Goal: Transaction & Acquisition: Purchase product/service

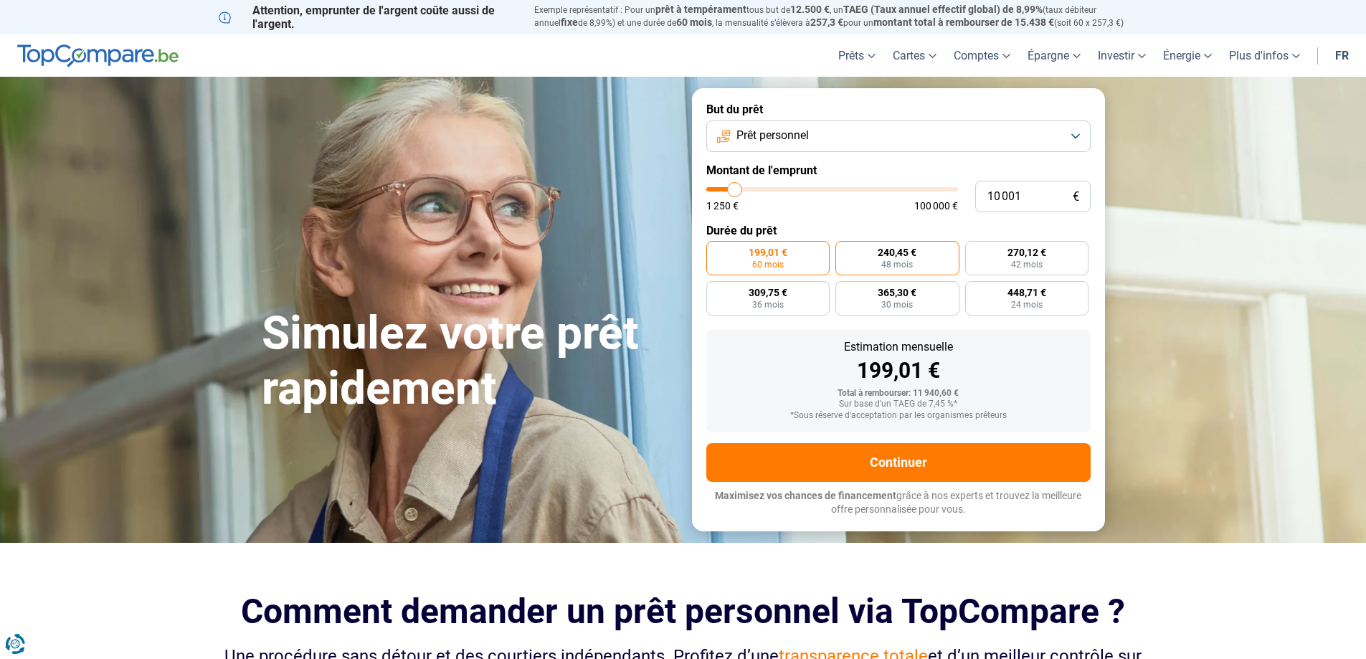
click at [911, 259] on label "240,45 € 48 mois" at bounding box center [897, 258] width 124 height 34
click at [844, 250] on input "240,45 € 48 mois" at bounding box center [839, 245] width 9 height 9
radio input "true"
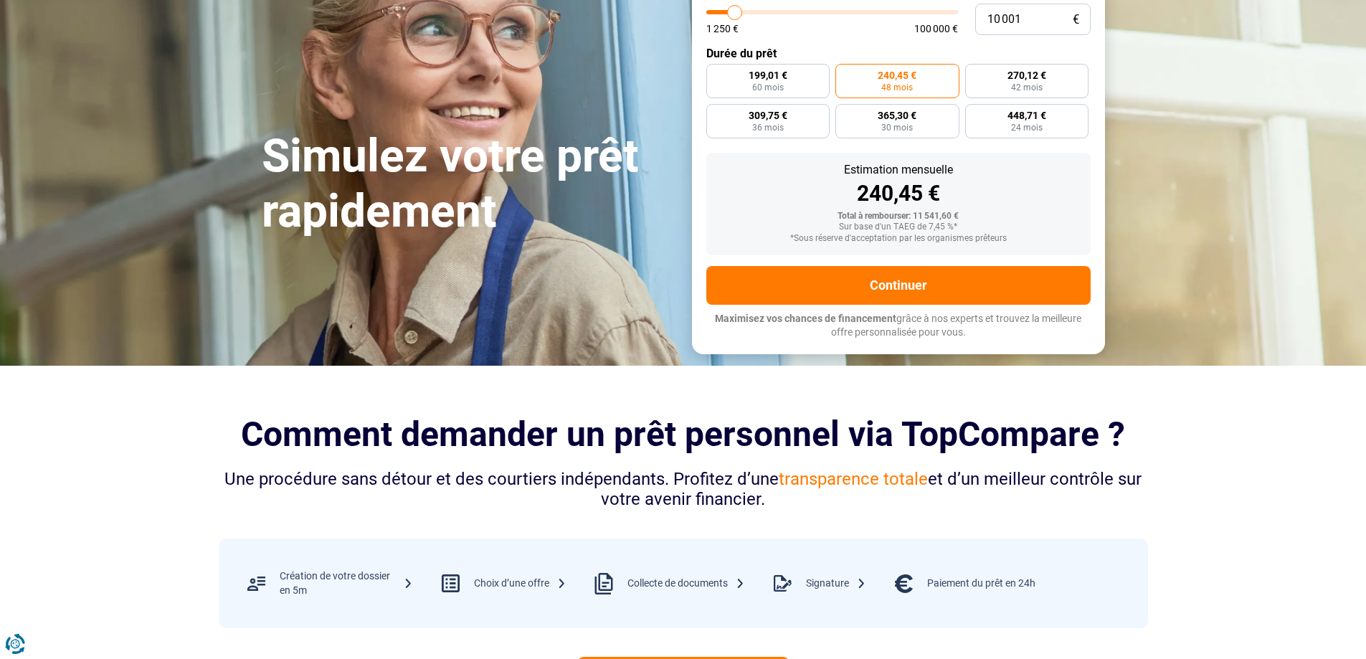
scroll to position [143, 0]
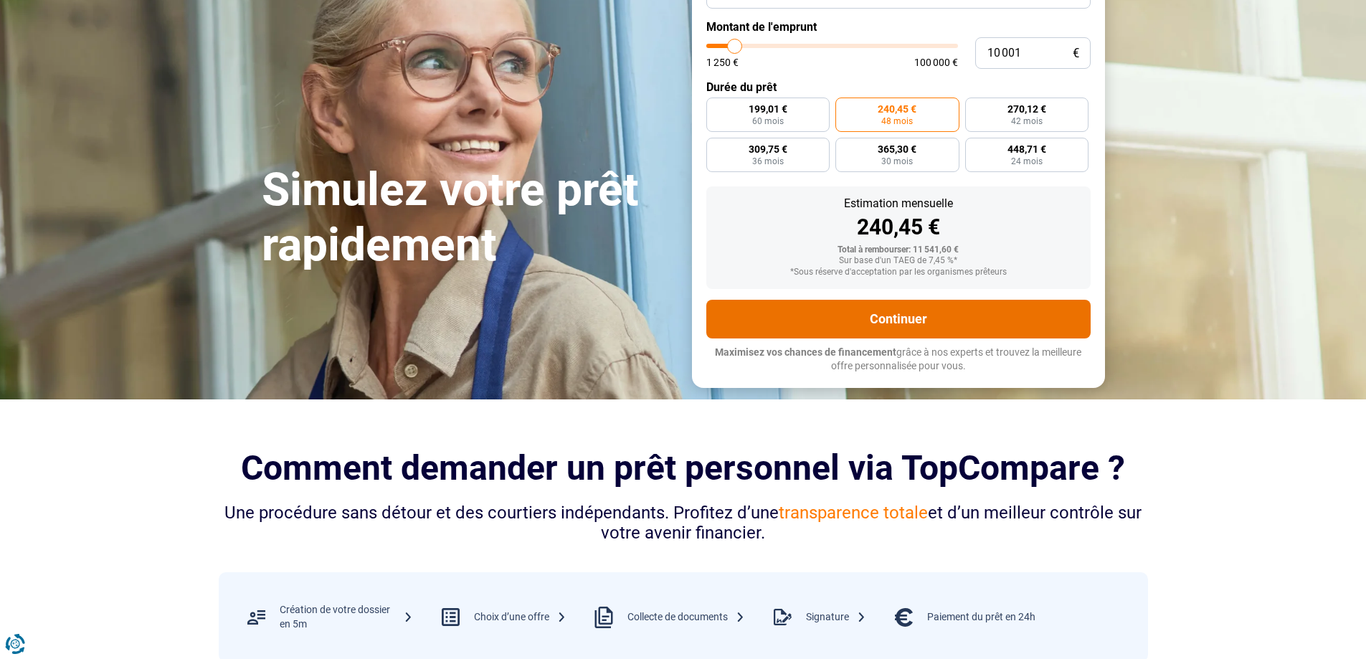
click at [908, 317] on button "Continuer" at bounding box center [898, 319] width 384 height 39
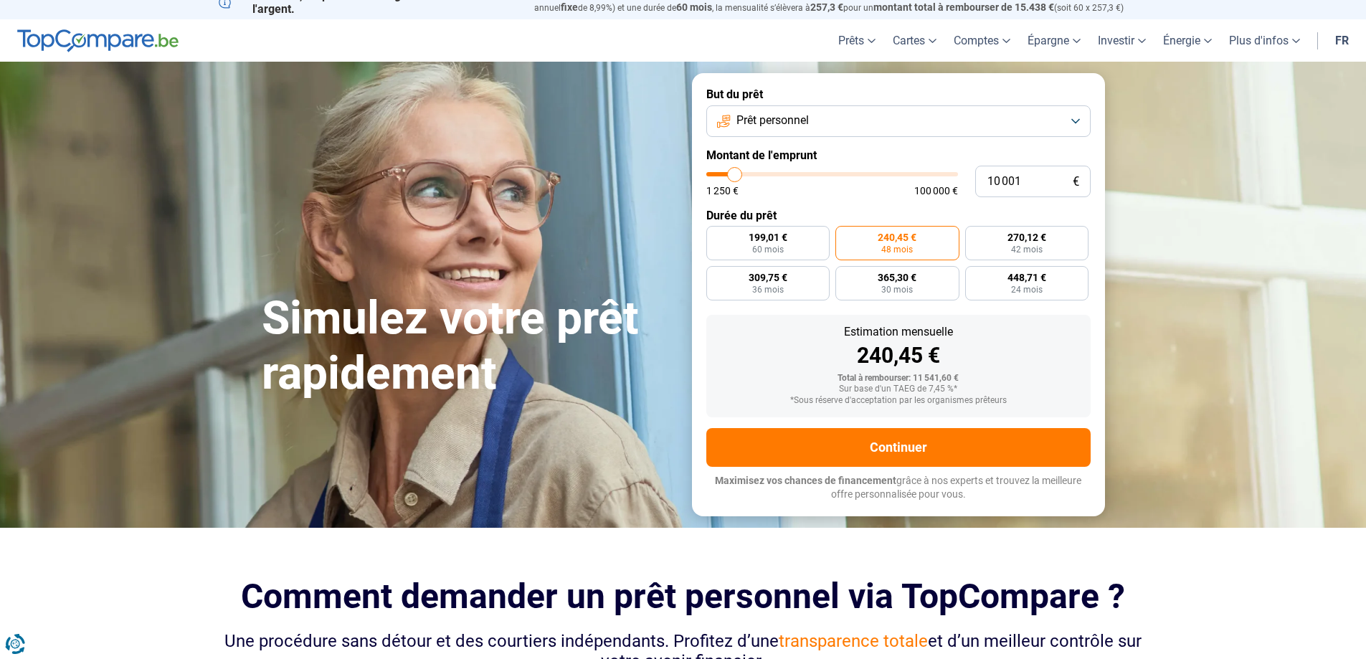
scroll to position [0, 0]
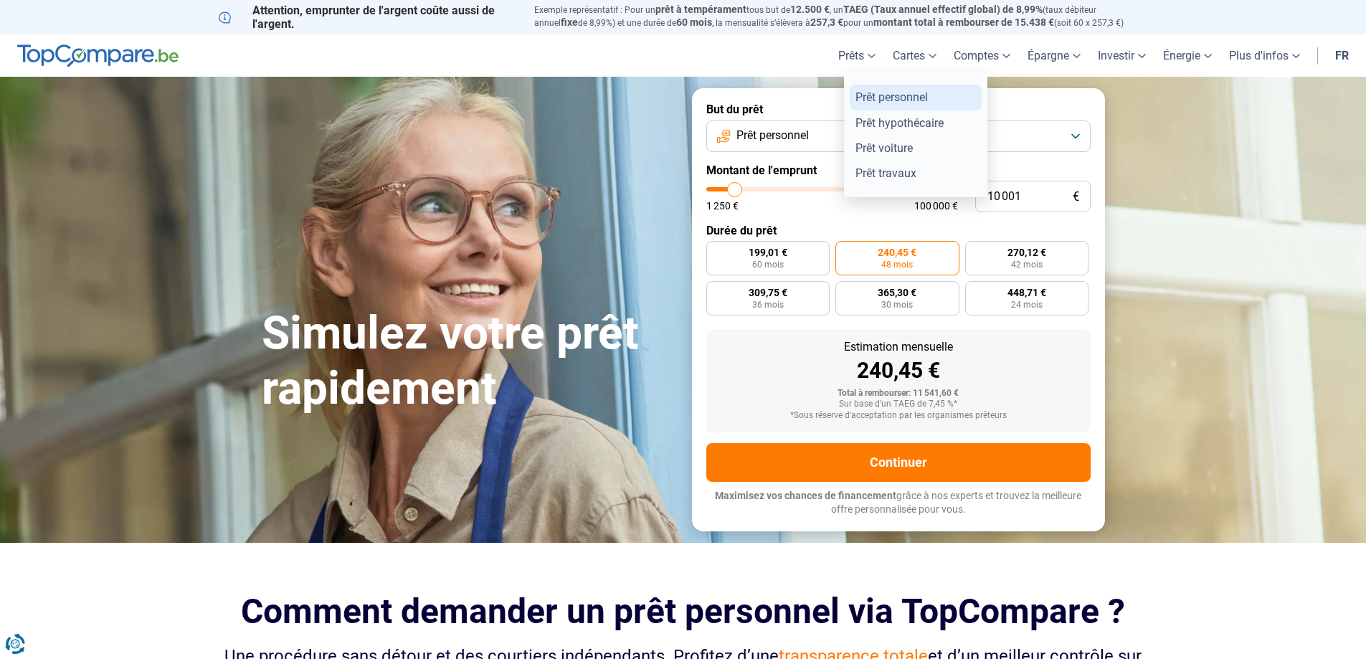
click at [870, 97] on link "Prêt personnel" at bounding box center [916, 97] width 132 height 25
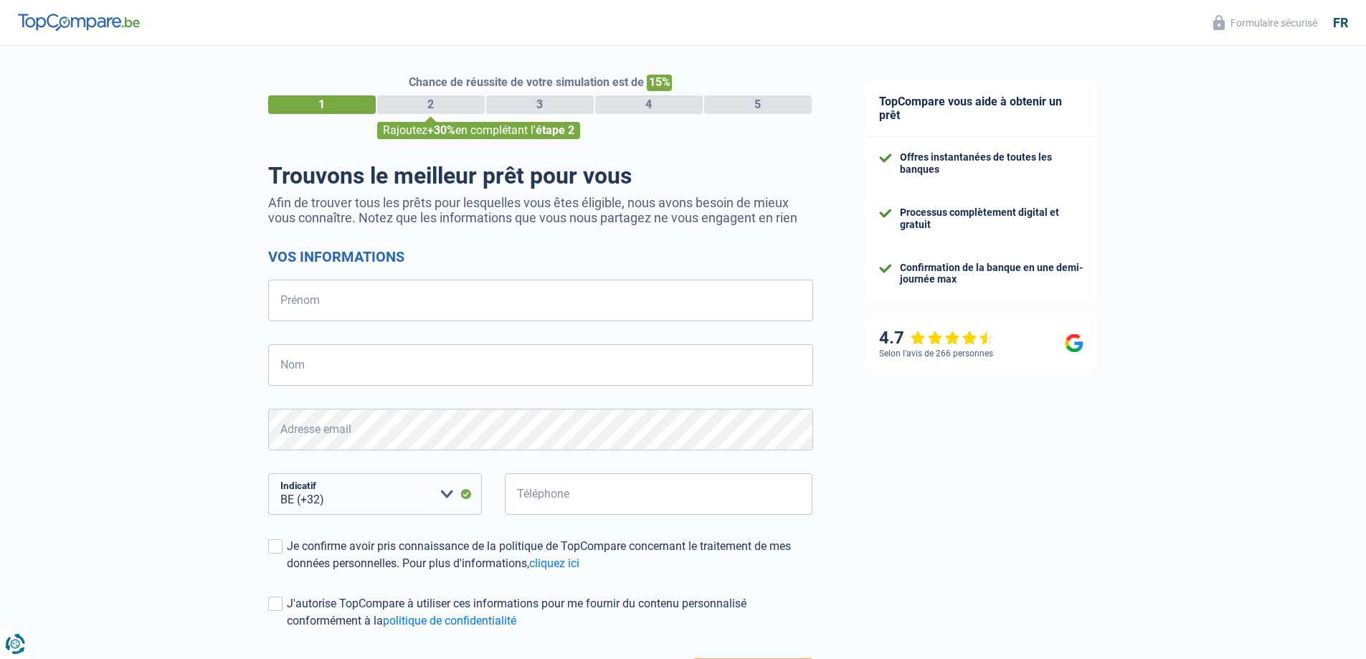
select select "32"
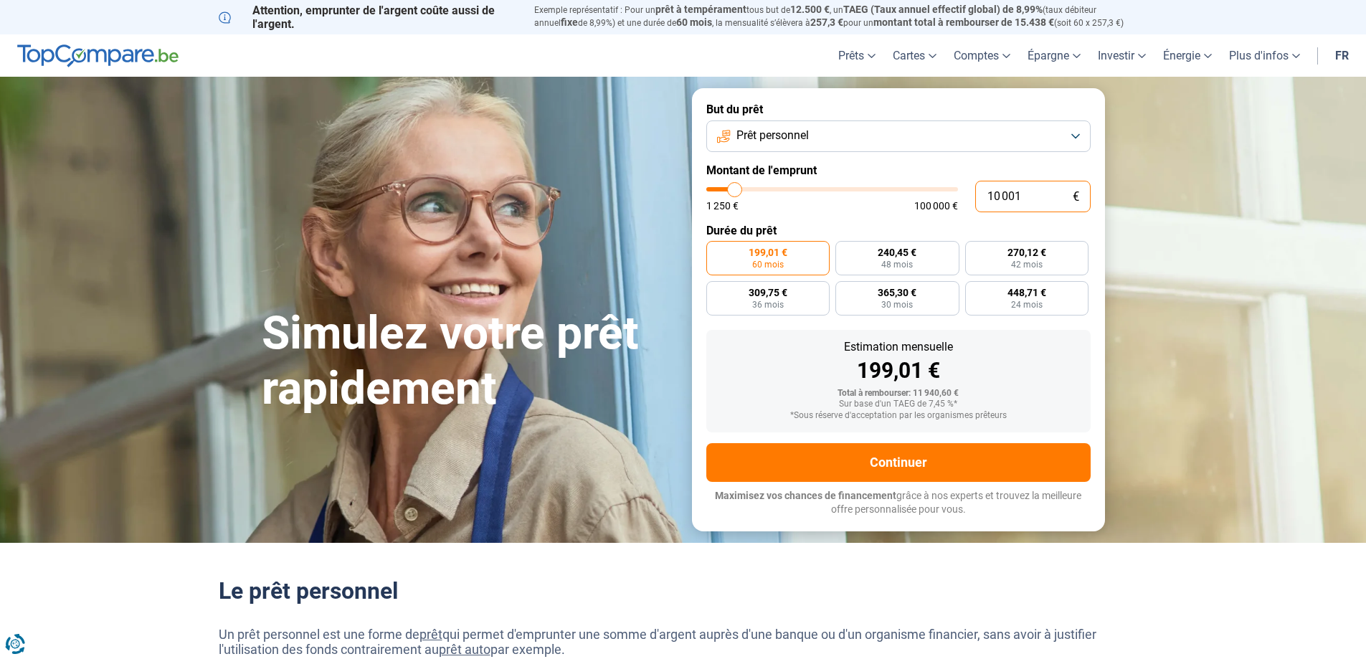
click at [1022, 198] on input "10 001" at bounding box center [1032, 197] width 115 height 32
type input "1 000"
type input "1250"
type input "100"
type input "1250"
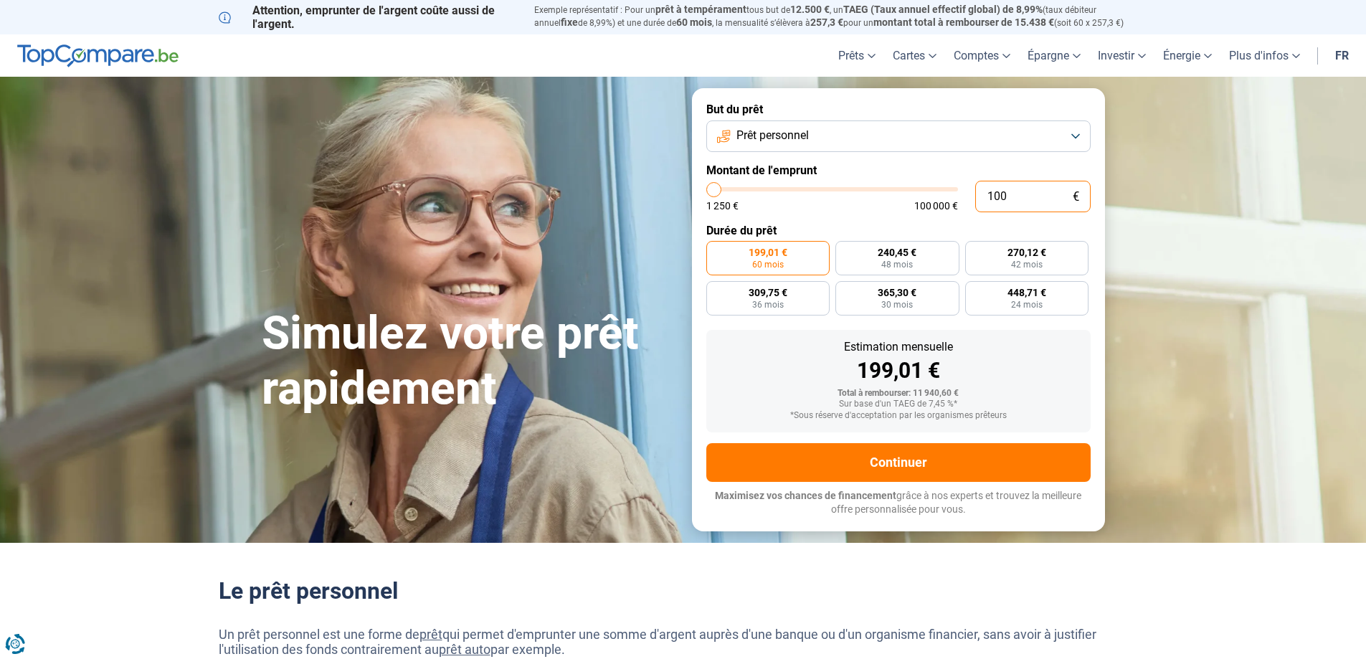
type input "10"
type input "1250"
type input "102"
type input "1250"
type input "1 029"
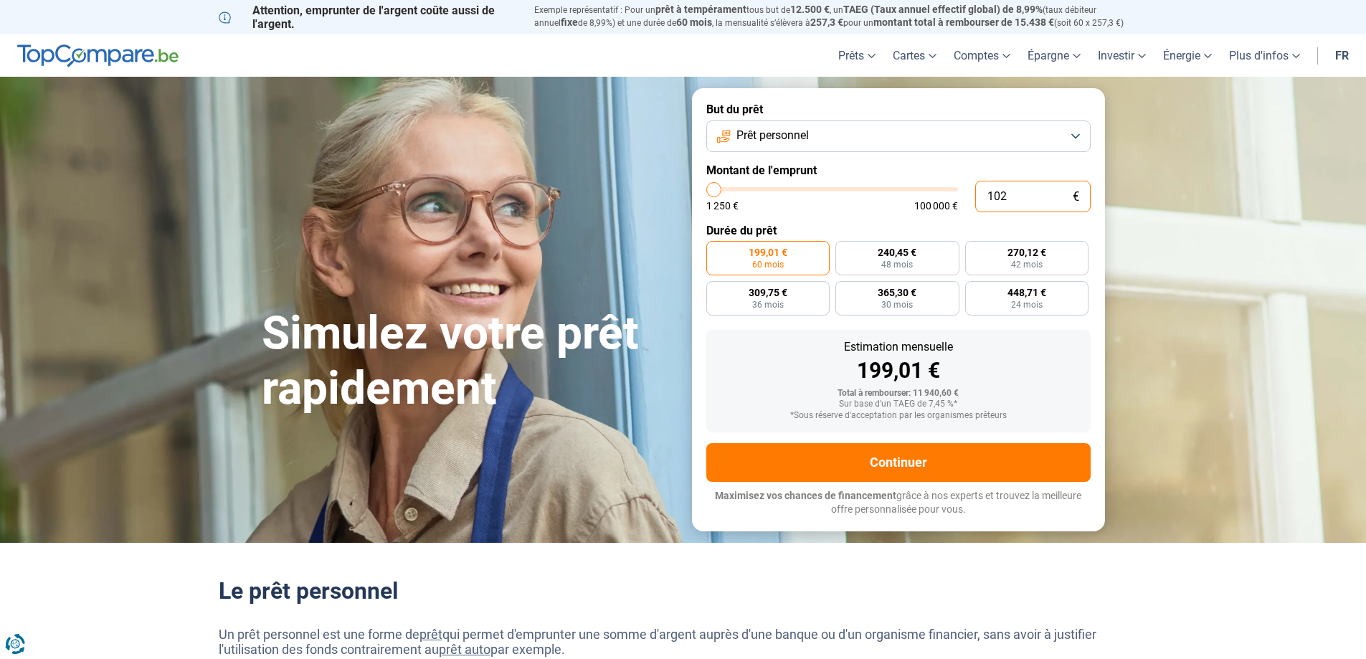
type input "1250"
type input "10 293"
type input "10250"
type input "10 293"
click at [870, 266] on label "247,47 € 48 mois" at bounding box center [897, 258] width 124 height 34
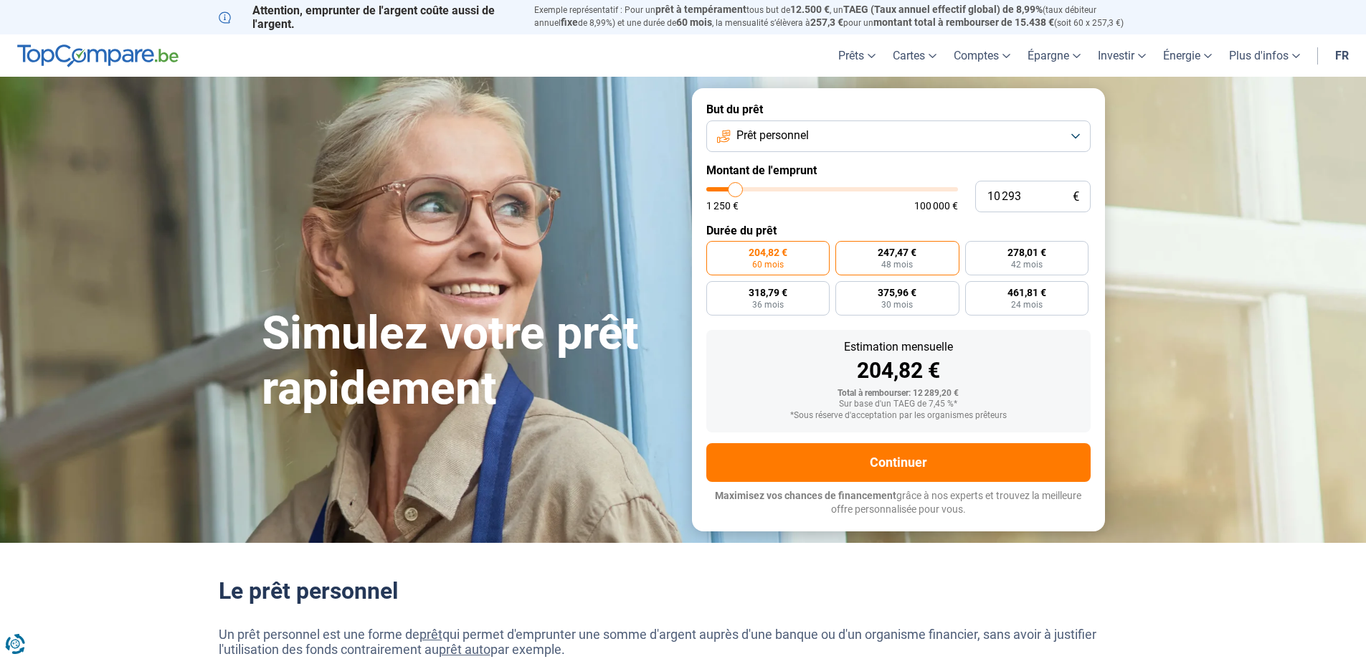
click at [844, 250] on input "247,47 € 48 mois" at bounding box center [839, 245] width 9 height 9
radio input "true"
click at [878, 262] on label "247,47 € 48 mois" at bounding box center [897, 258] width 124 height 34
click at [844, 250] on input "247,47 € 48 mois" at bounding box center [839, 245] width 9 height 9
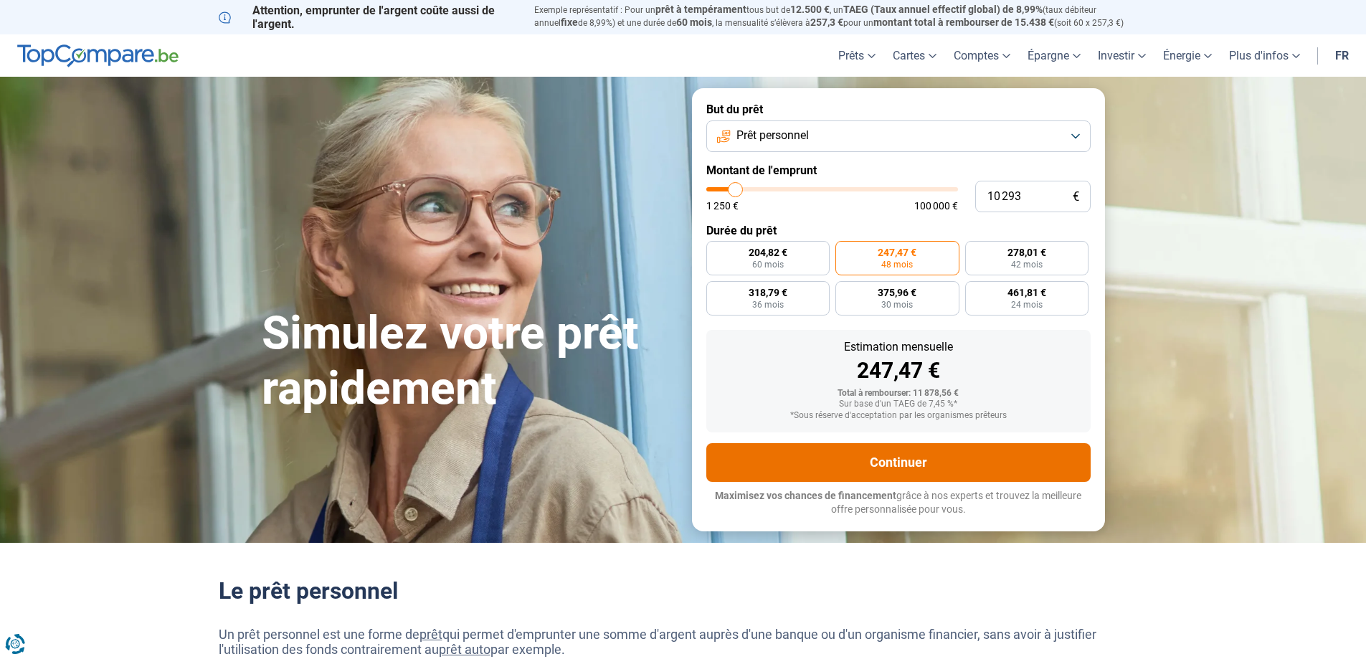
click at [890, 456] on button "Continuer" at bounding box center [898, 462] width 384 height 39
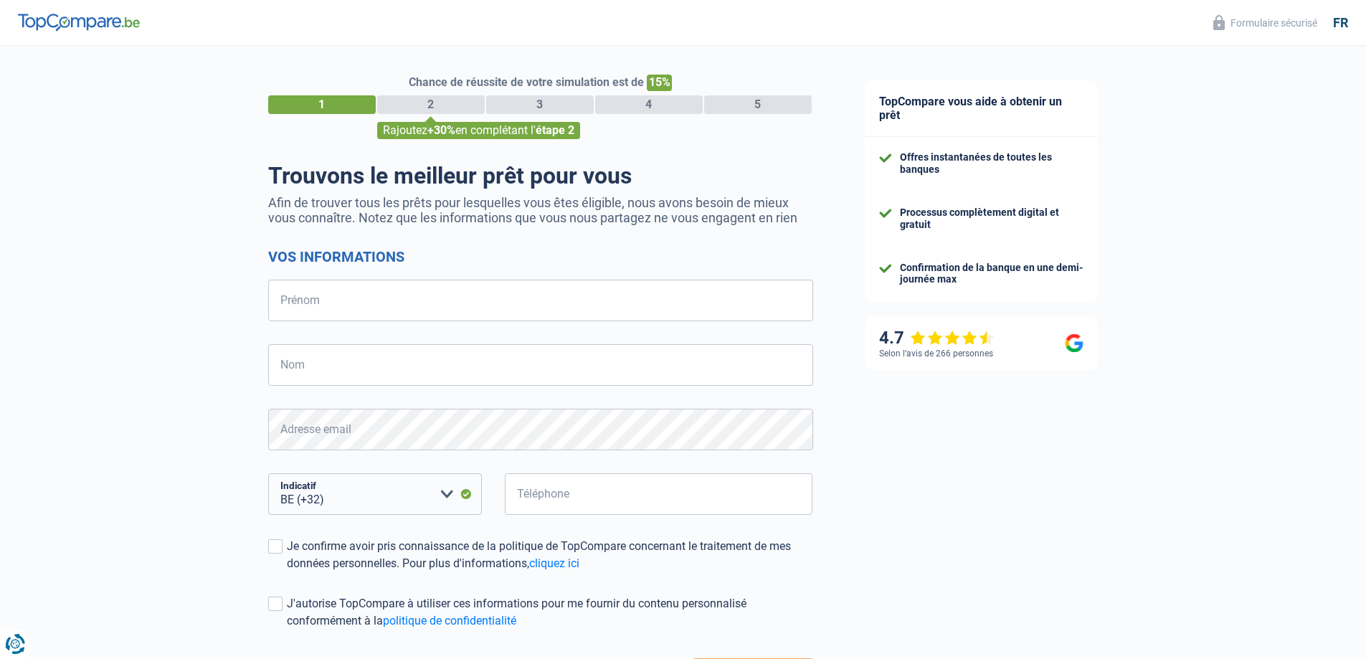
select select "32"
click at [495, 313] on input "Prénom" at bounding box center [540, 301] width 545 height 42
type input "Philippe"
type input "Hanizet"
type input "477605078"
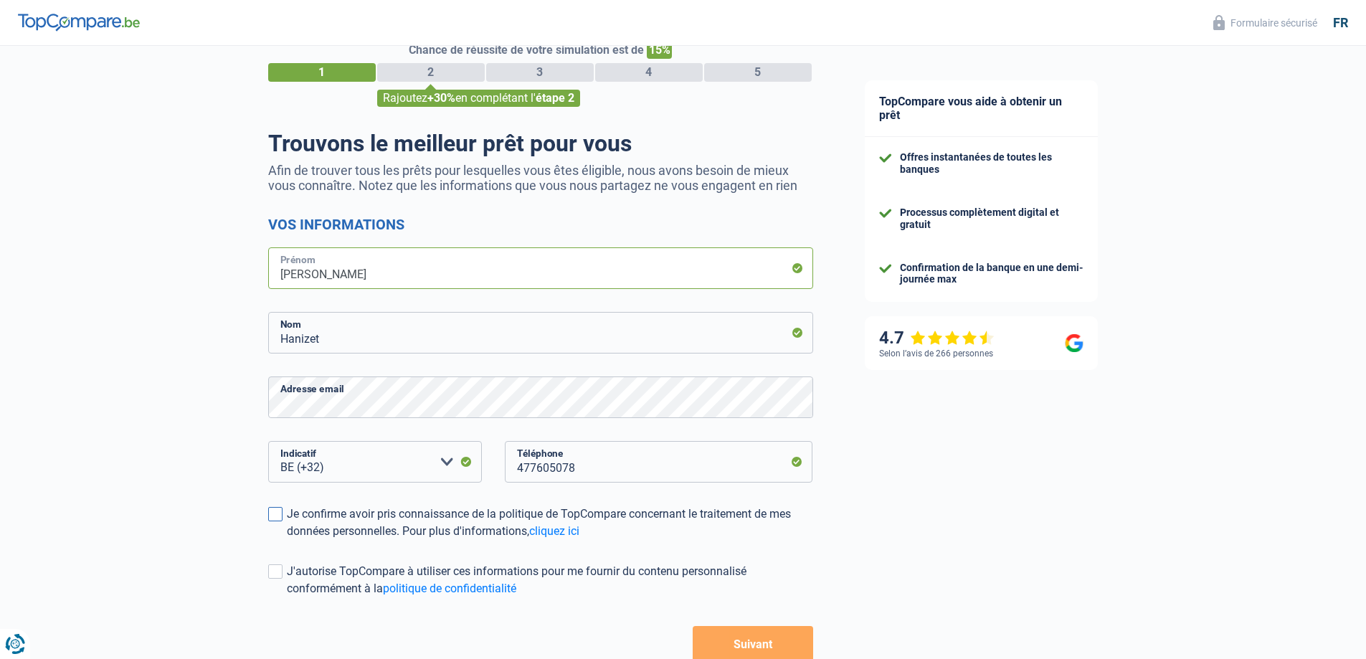
scroll to position [72, 0]
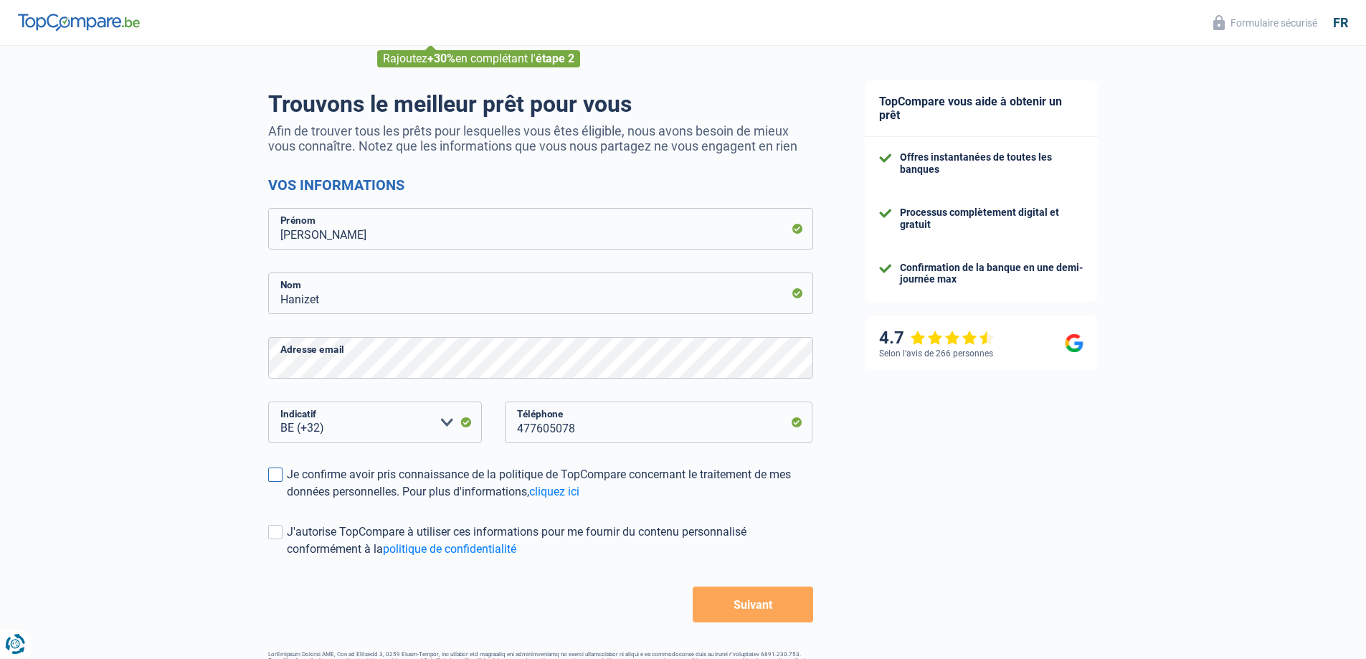
click at [279, 472] on span at bounding box center [275, 474] width 14 height 14
click at [287, 500] on input "Je confirme avoir pris connaissance de la politique de TopCompare concernant le…" at bounding box center [287, 500] width 0 height 0
click at [752, 594] on button "Suivant" at bounding box center [753, 604] width 120 height 36
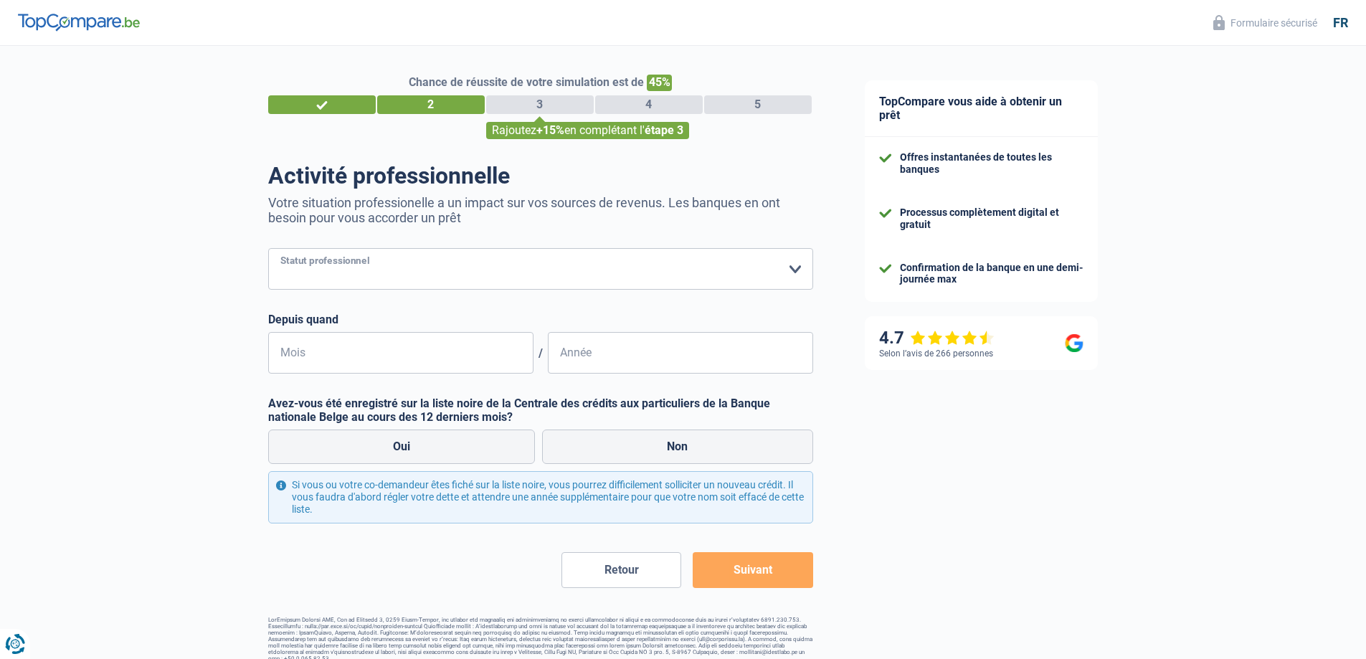
click at [795, 275] on select "Ouvrier Employé privé Employé public Invalide Indépendant Pensionné Chômeur Mut…" at bounding box center [540, 269] width 545 height 42
select select "publicEmployee"
click at [268, 249] on select "Ouvrier Employé privé Employé public Invalide Indépendant Pensionné Chômeur Mut…" at bounding box center [540, 269] width 545 height 42
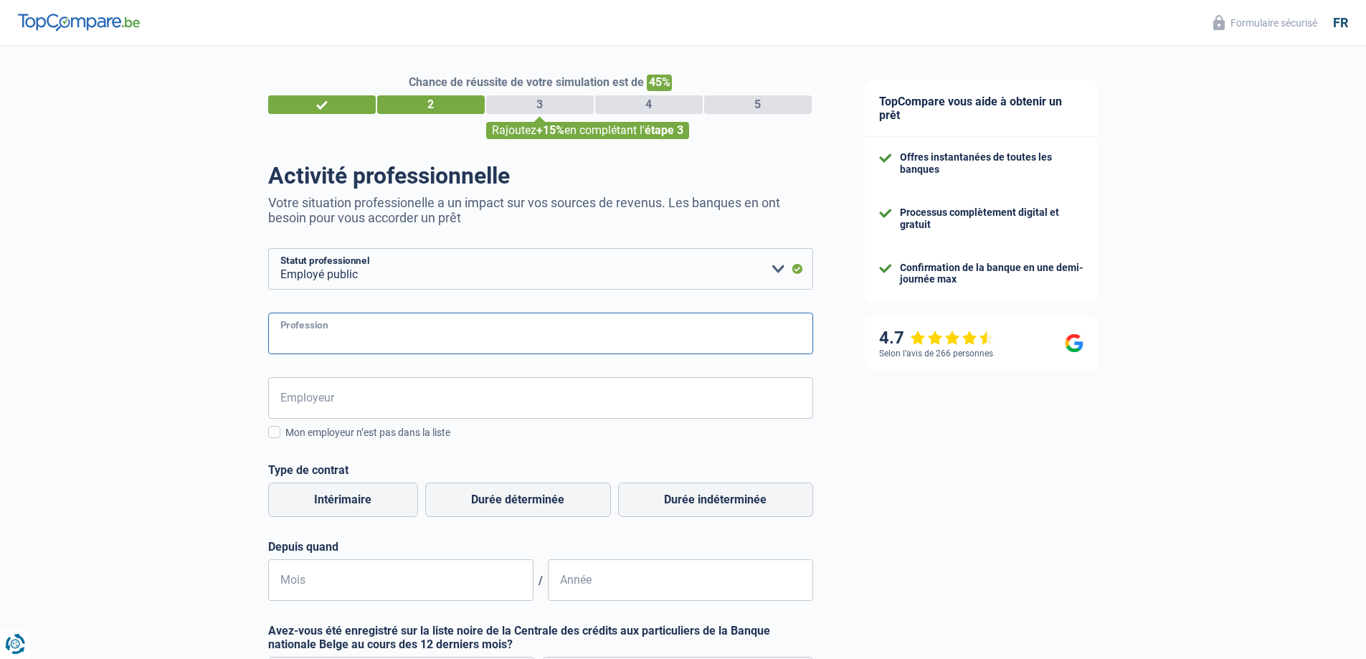
click at [381, 342] on input "Profession" at bounding box center [540, 334] width 545 height 42
type input "technicien principal"
type input "U"
type input "Infrabel"
click at [669, 508] on label "Durée indéterminée" at bounding box center [715, 499] width 195 height 34
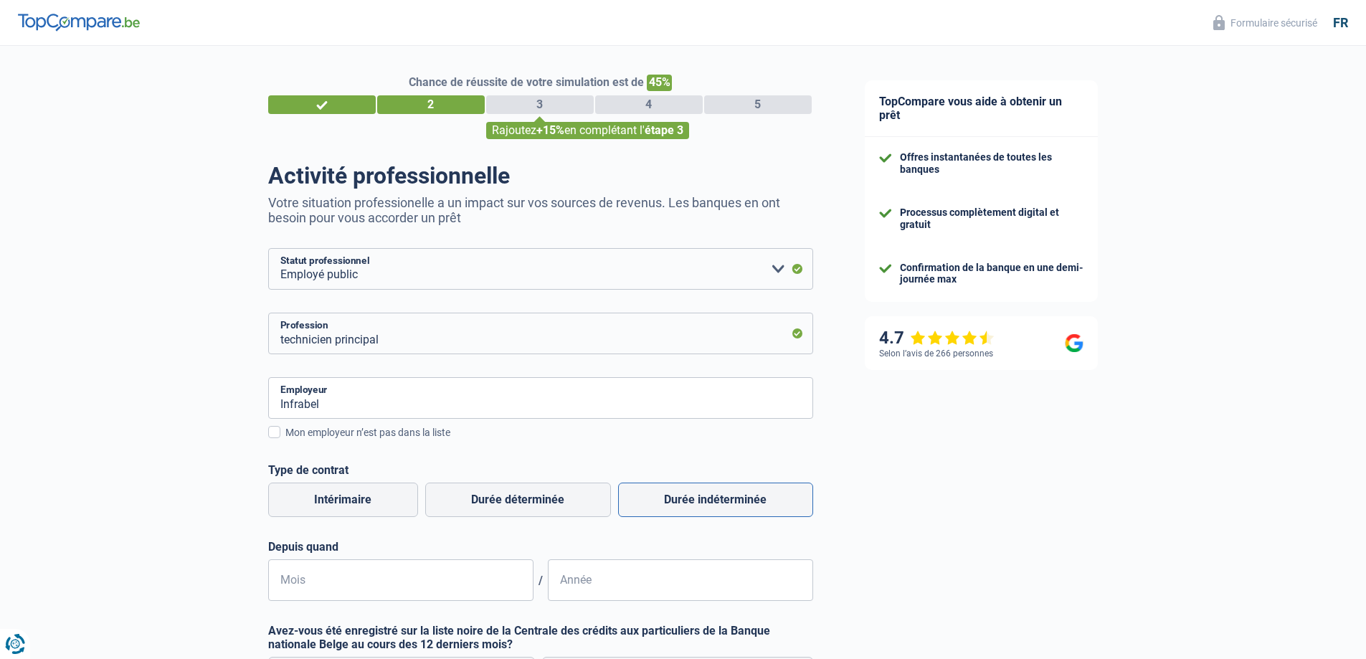
click at [669, 508] on input "Durée indéterminée" at bounding box center [715, 499] width 195 height 34
radio input "true"
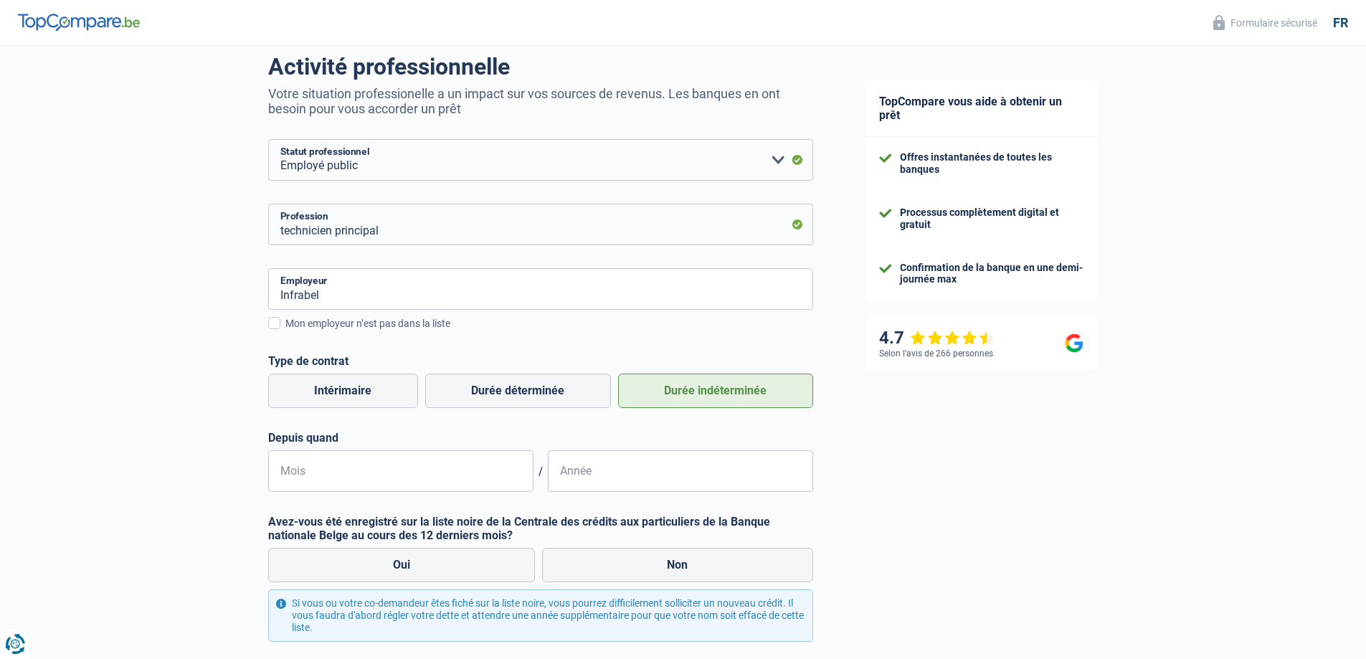
scroll to position [143, 0]
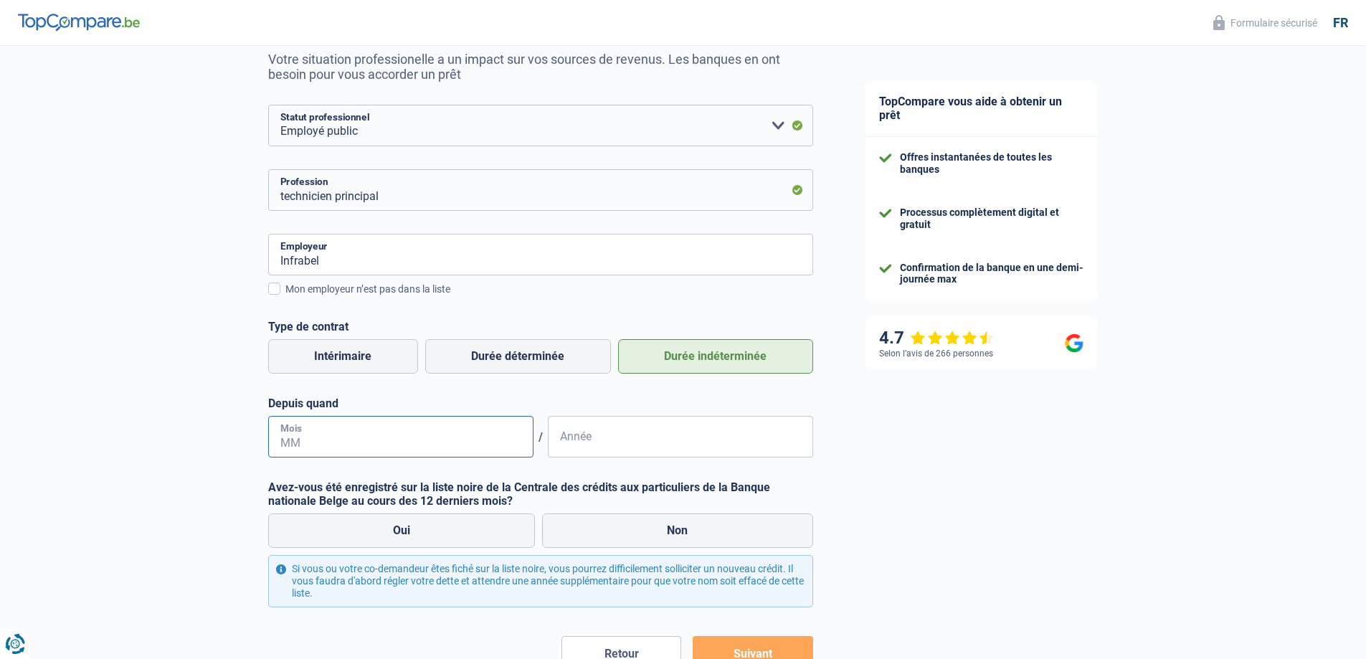
click at [493, 439] on input "Mois" at bounding box center [400, 437] width 265 height 42
type input "04"
type input "2024"
click at [597, 530] on label "Non" at bounding box center [677, 530] width 271 height 34
click at [597, 530] on input "Non" at bounding box center [677, 530] width 271 height 34
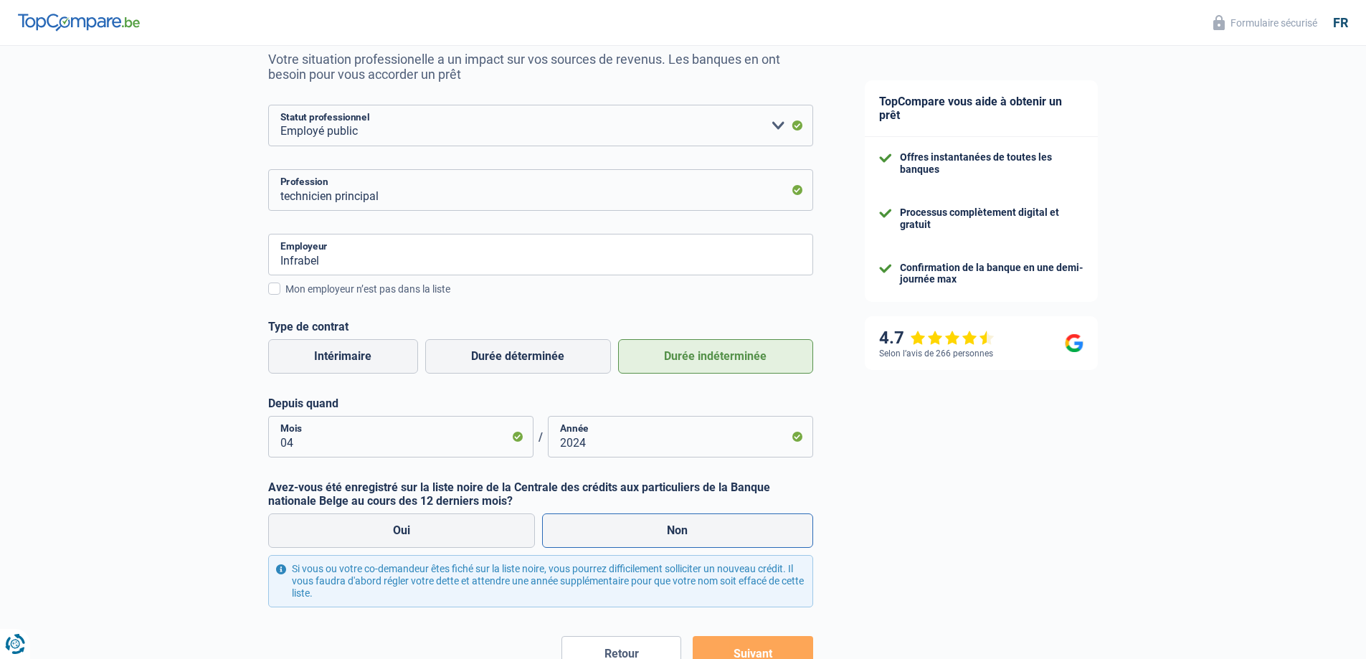
radio input "true"
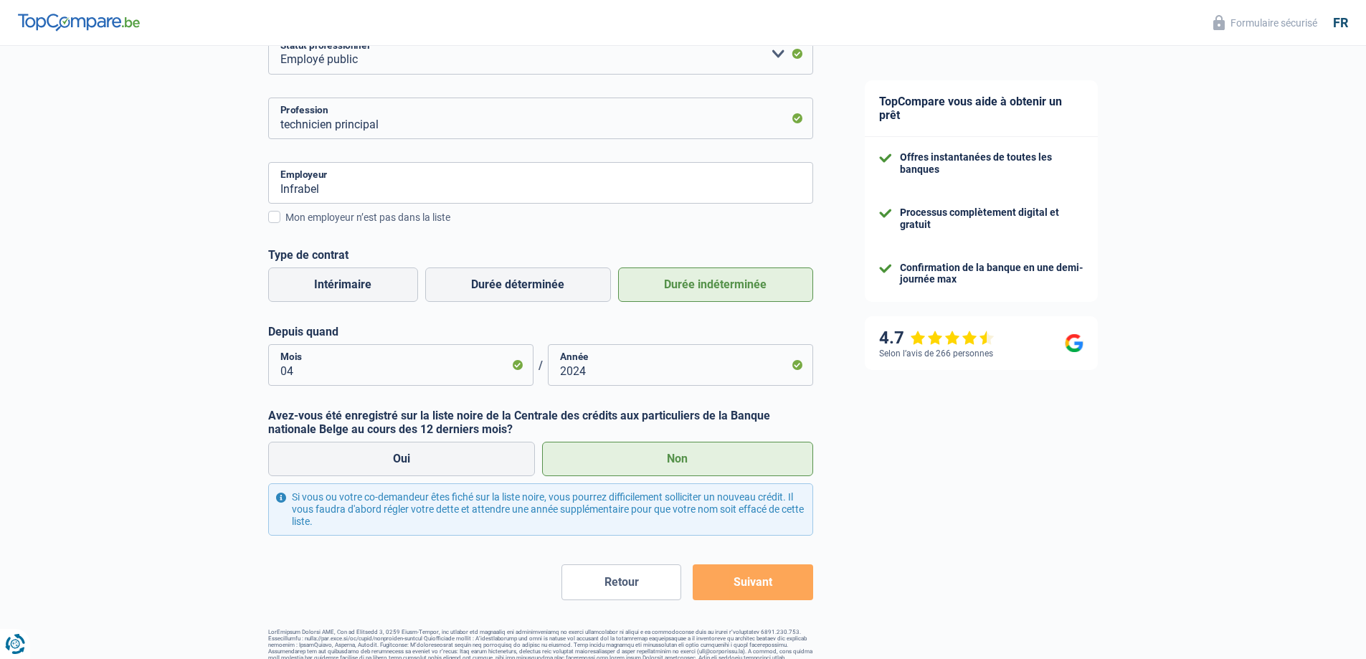
scroll to position [241, 0]
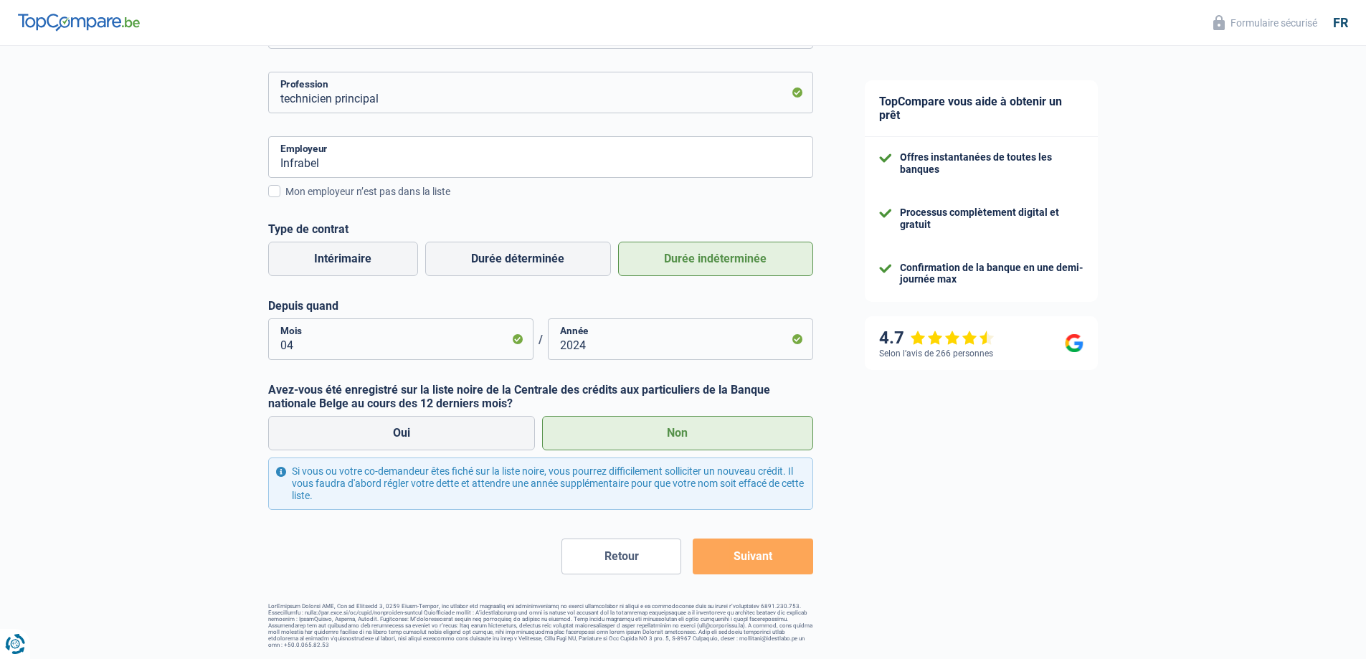
click at [746, 560] on button "Suivant" at bounding box center [753, 556] width 120 height 36
click at [749, 556] on button "Suivant" at bounding box center [753, 556] width 120 height 36
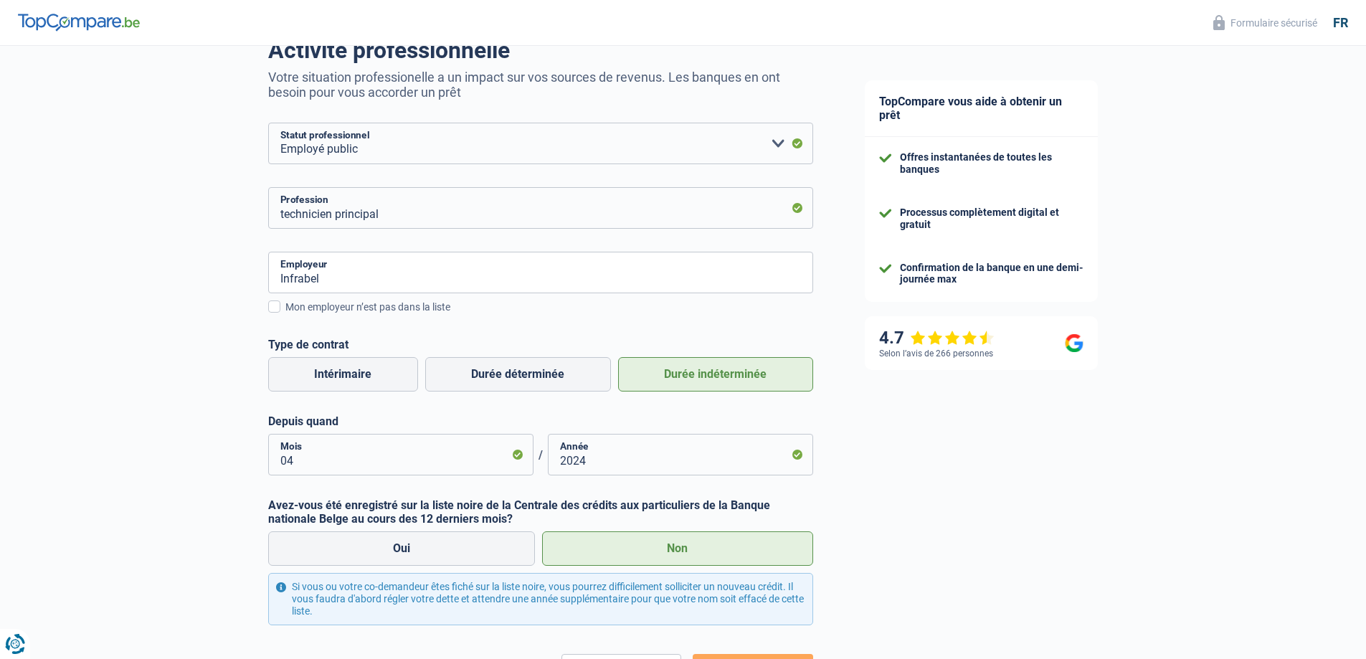
scroll to position [97, 0]
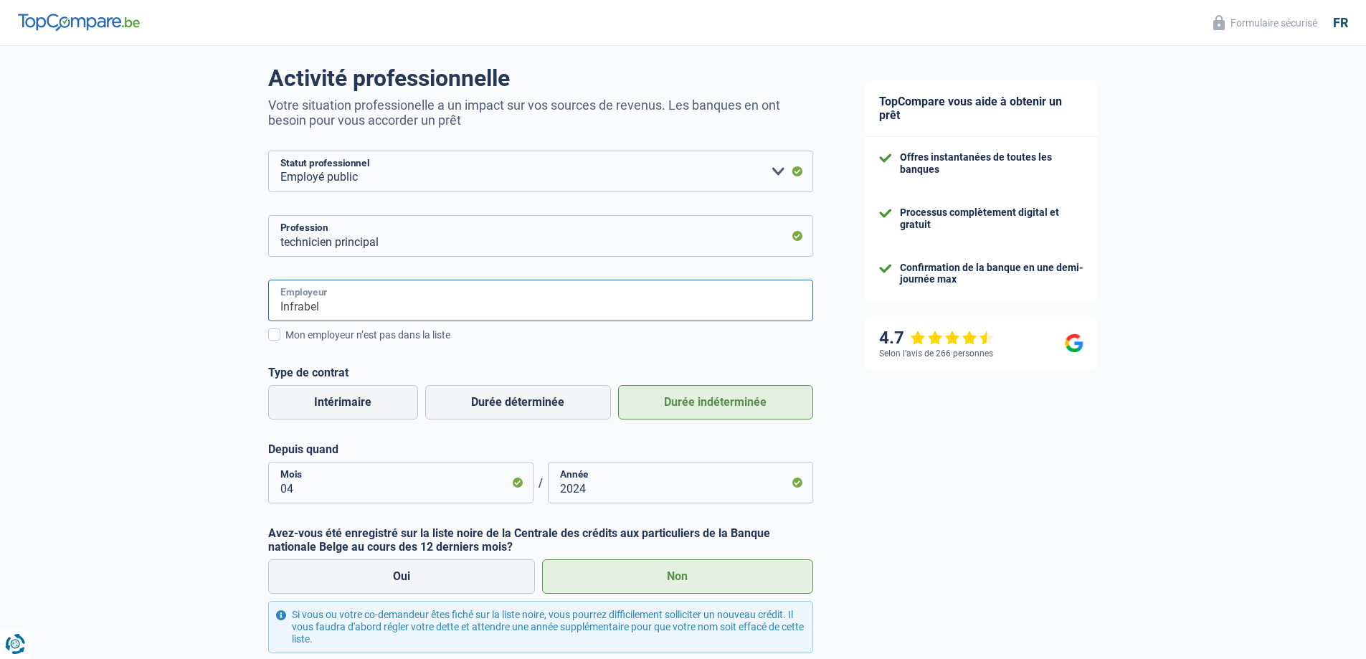
click at [449, 313] on input "Infrabel" at bounding box center [540, 301] width 545 height 42
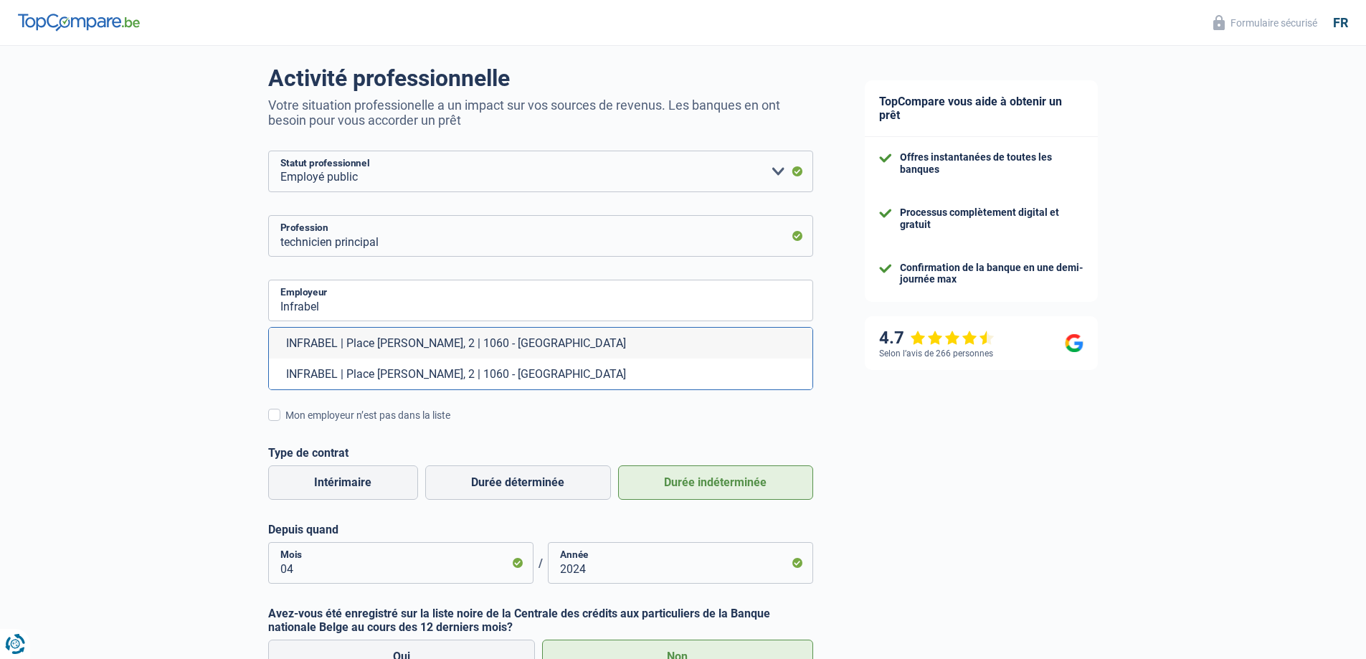
click at [435, 343] on li "INFRABEL | Place Marcel Broodthaers, 2 | 1060 - Saint-Gilles" at bounding box center [540, 343] width 543 height 31
type input "INFRABEL | Place Marcel Broodthaers, 2 | 1060 - Saint-Gilles"
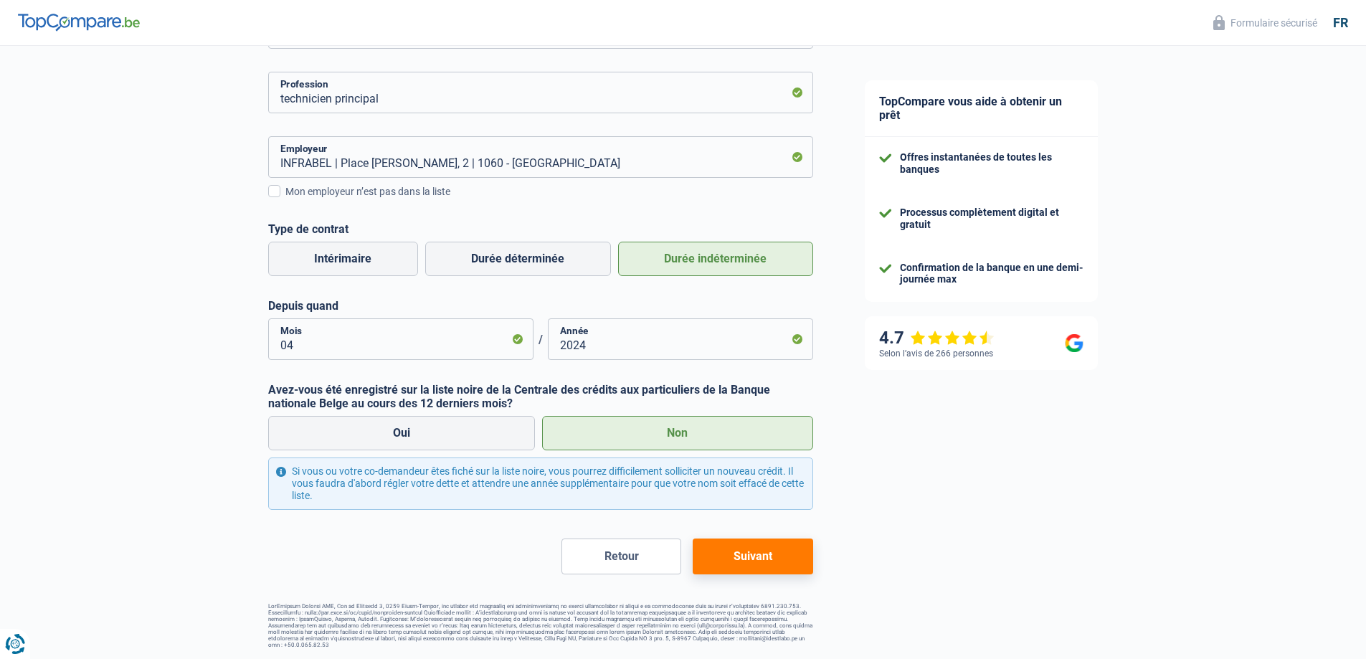
click at [730, 553] on button "Suivant" at bounding box center [753, 556] width 120 height 36
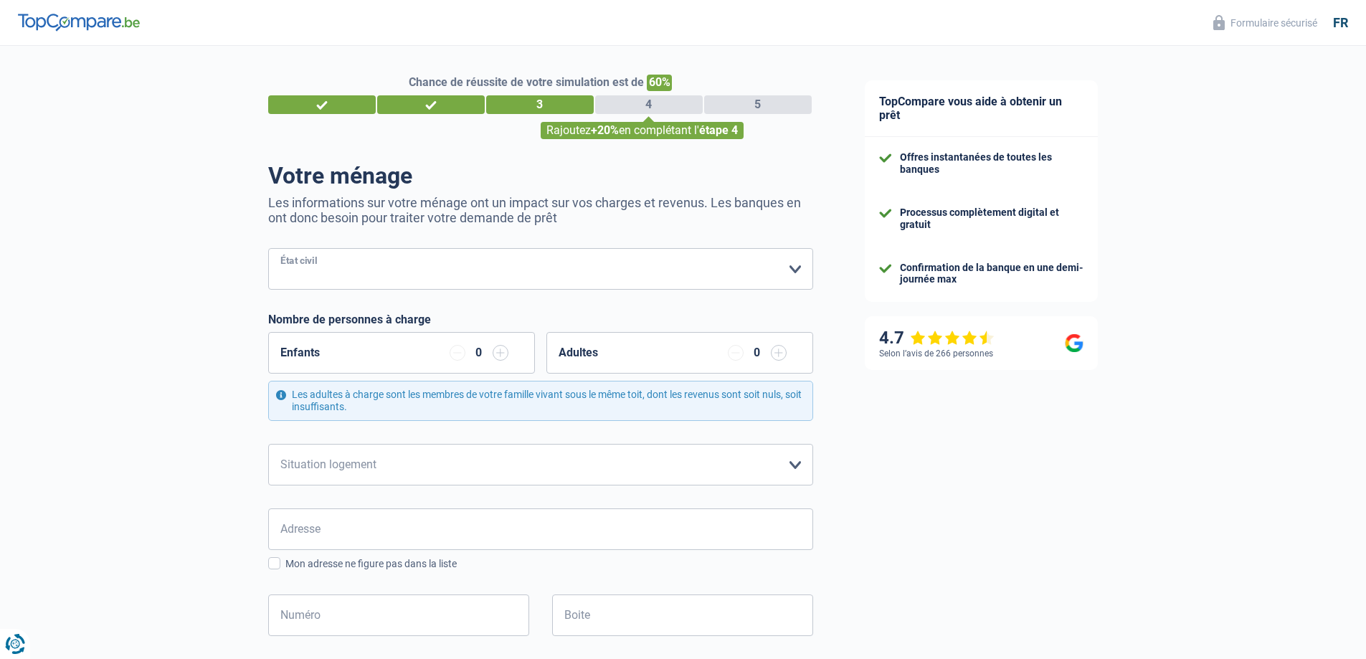
click at [796, 270] on select "Célibataire Marié(e) Cohabitant(e) légal(e) Divorcé(e) Veuf(ve) Séparé (de fait…" at bounding box center [540, 269] width 545 height 42
select select "cohabitation"
click at [268, 249] on select "Célibataire Marié(e) Cohabitant(e) légal(e) Divorcé(e) Veuf(ve) Séparé (de fait…" at bounding box center [540, 269] width 545 height 42
click at [502, 355] on input "button" at bounding box center [500, 353] width 16 height 16
click at [794, 465] on select "Locataire Propriétaire avec prêt hypothécaire Propriétaire sans prêt hypothécai…" at bounding box center [540, 465] width 545 height 42
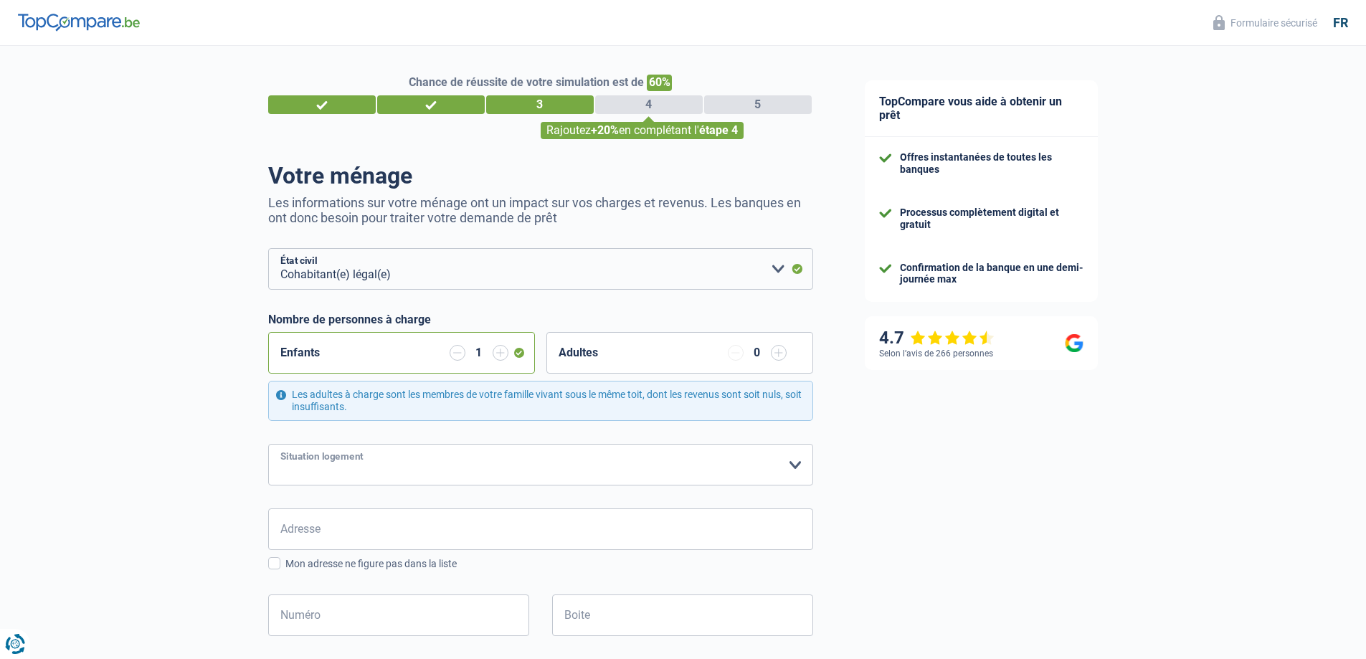
select select "ownerWithMortgage"
click at [268, 444] on select "Locataire Propriétaire avec prêt hypothécaire Propriétaire sans prêt hypothécai…" at bounding box center [540, 465] width 545 height 42
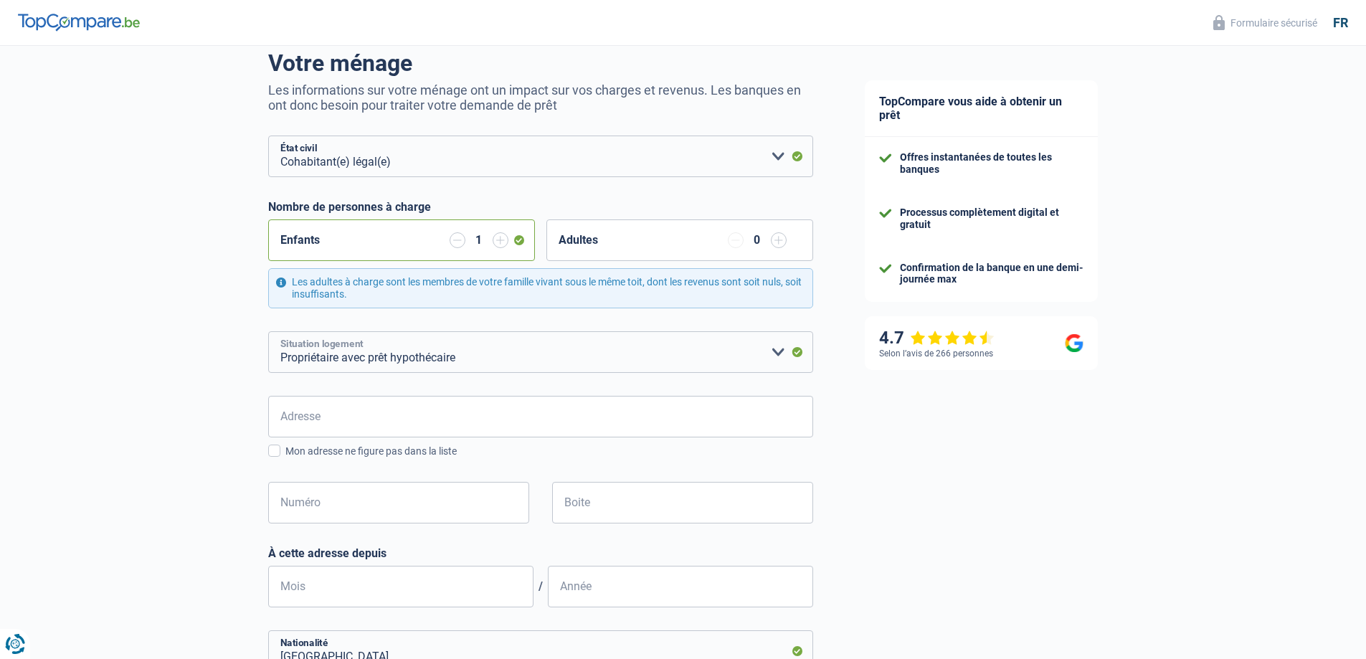
scroll to position [143, 0]
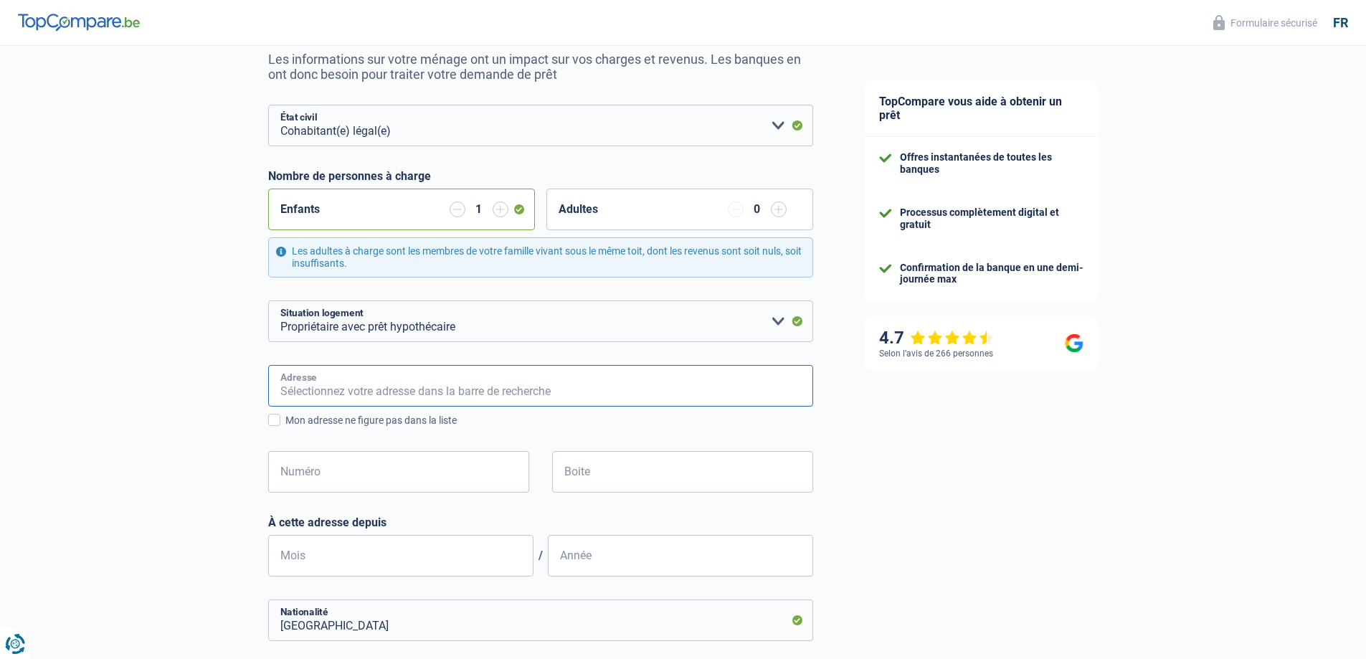
click at [433, 378] on input "Adresse" at bounding box center [540, 386] width 545 height 42
type input "rue vert Vinave 58"
type input "Belgique"
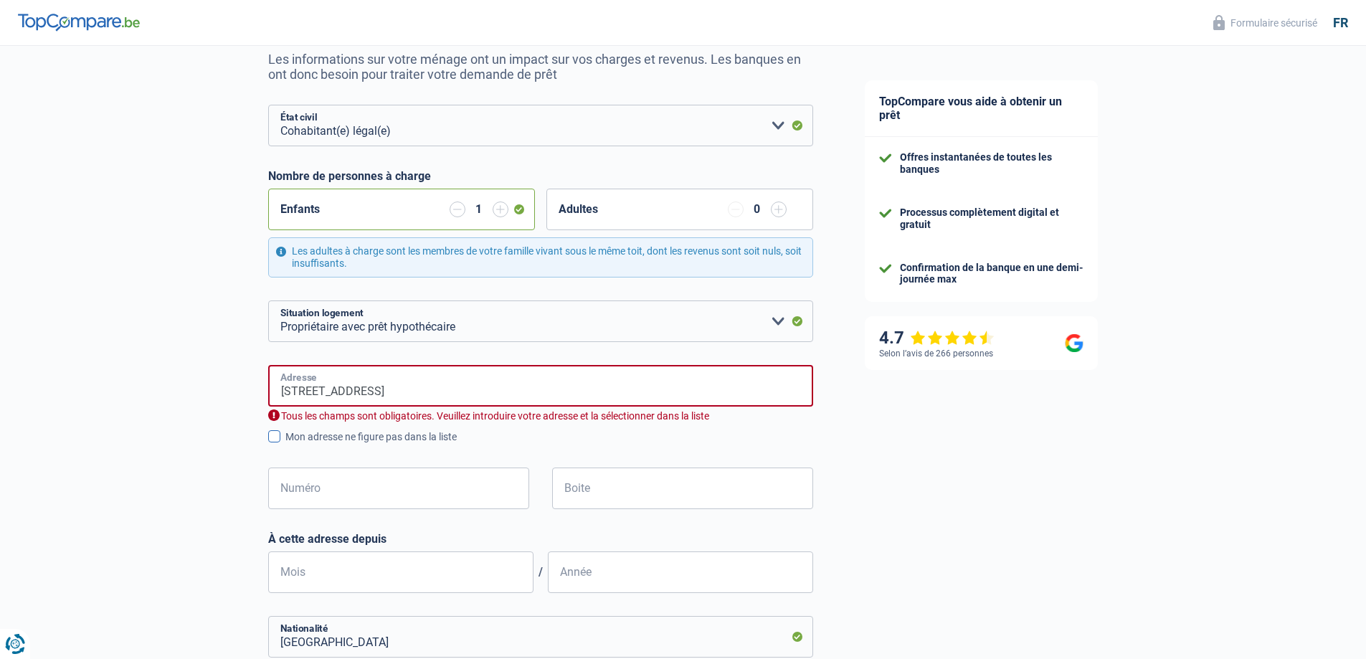
type input "Belgique"
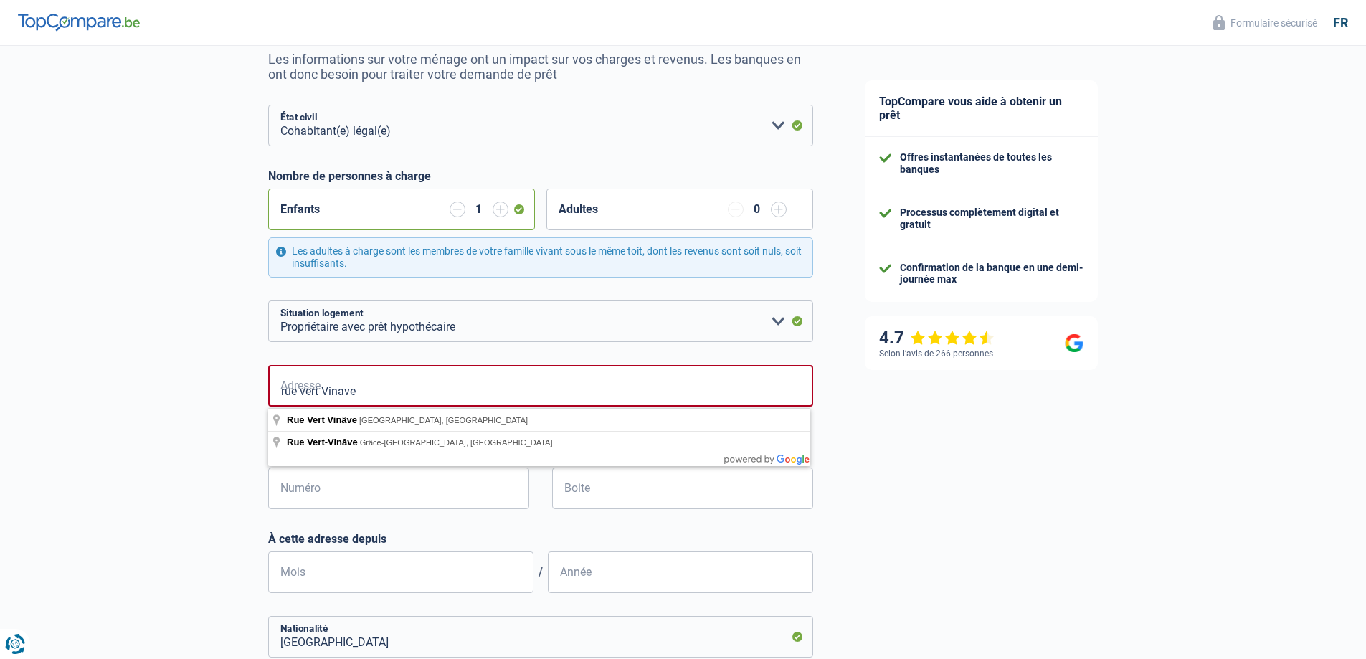
type input "rue vert Vinave"
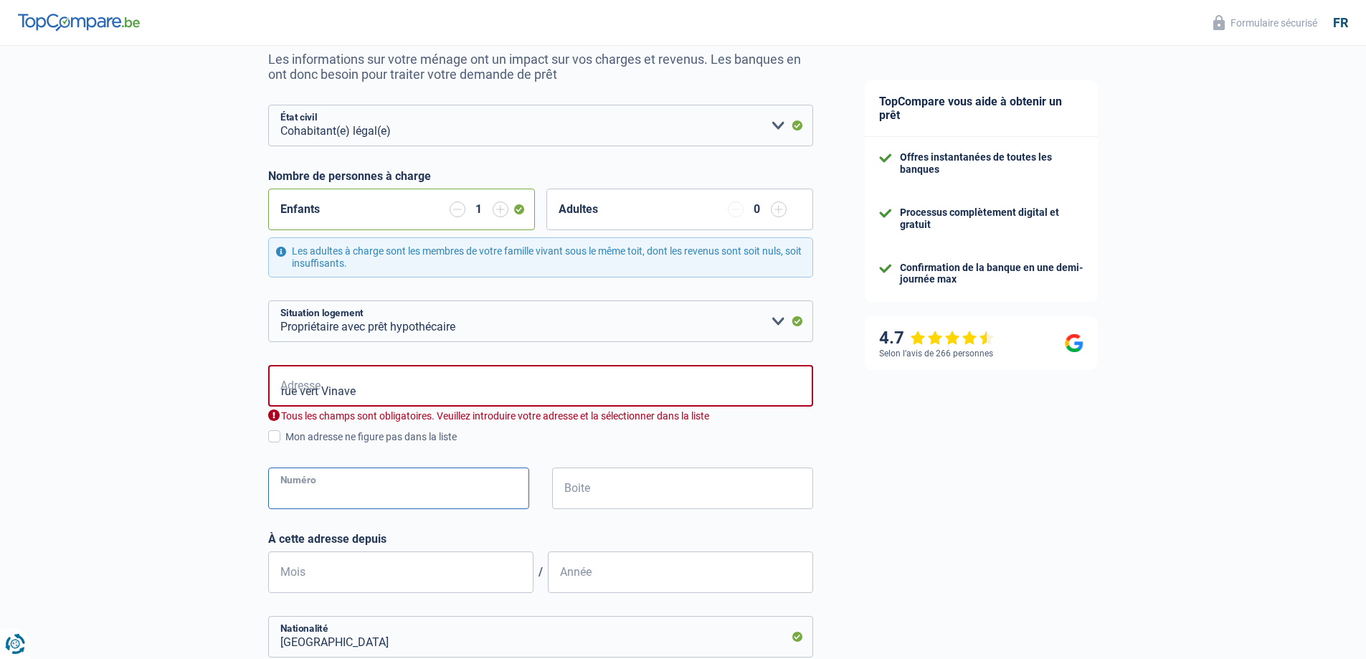
click at [332, 482] on input "Numéro" at bounding box center [398, 488] width 261 height 42
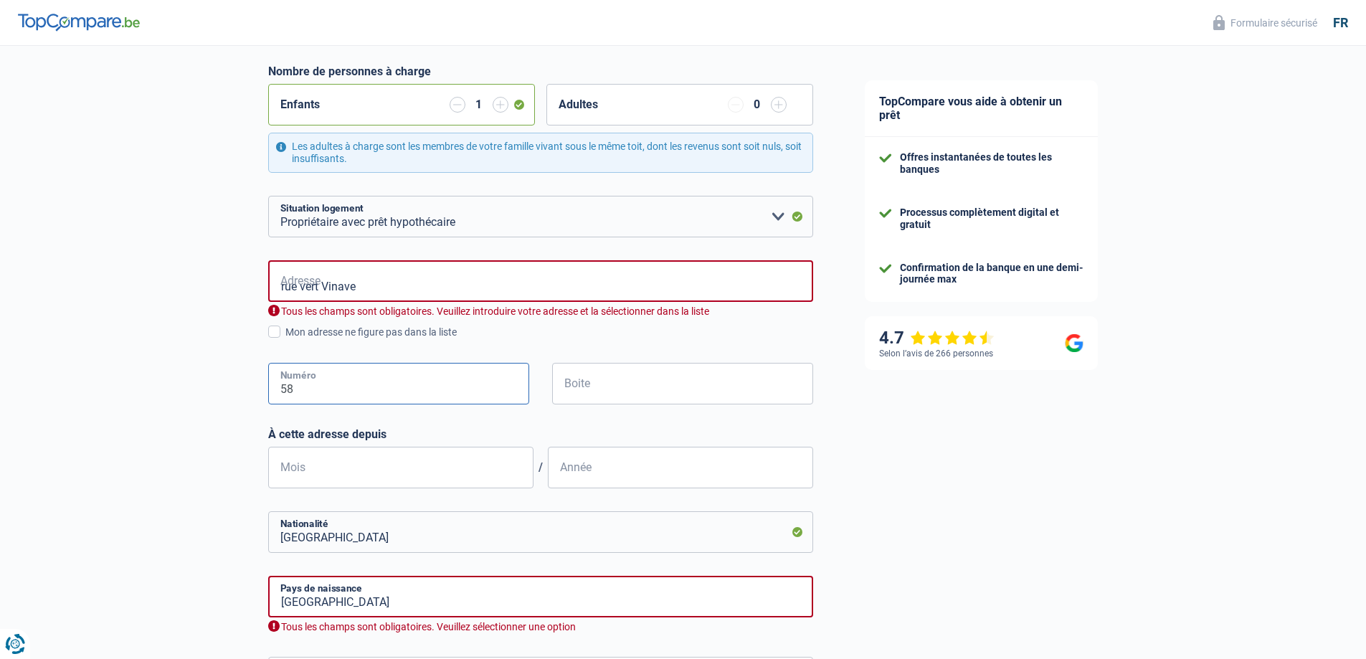
scroll to position [287, 0]
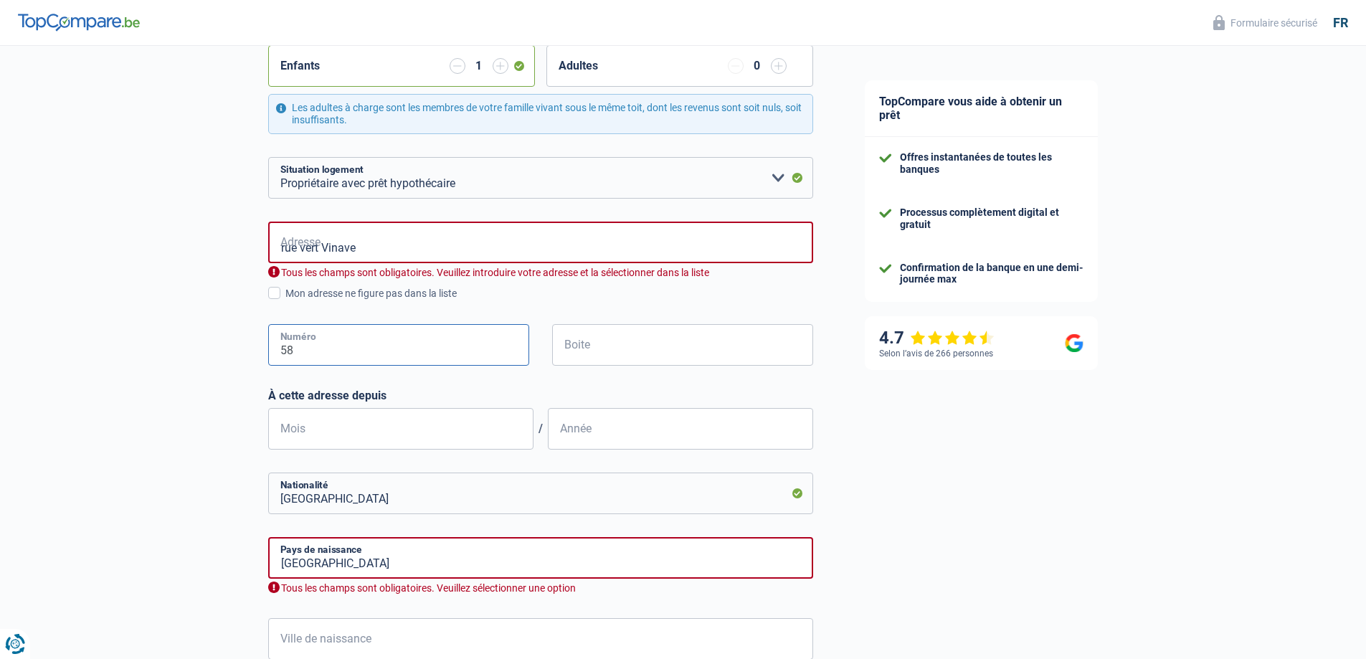
type input "58"
click at [443, 429] on input "Mois" at bounding box center [400, 429] width 265 height 42
click at [578, 260] on input "rue vert Vinave" at bounding box center [540, 243] width 545 height 42
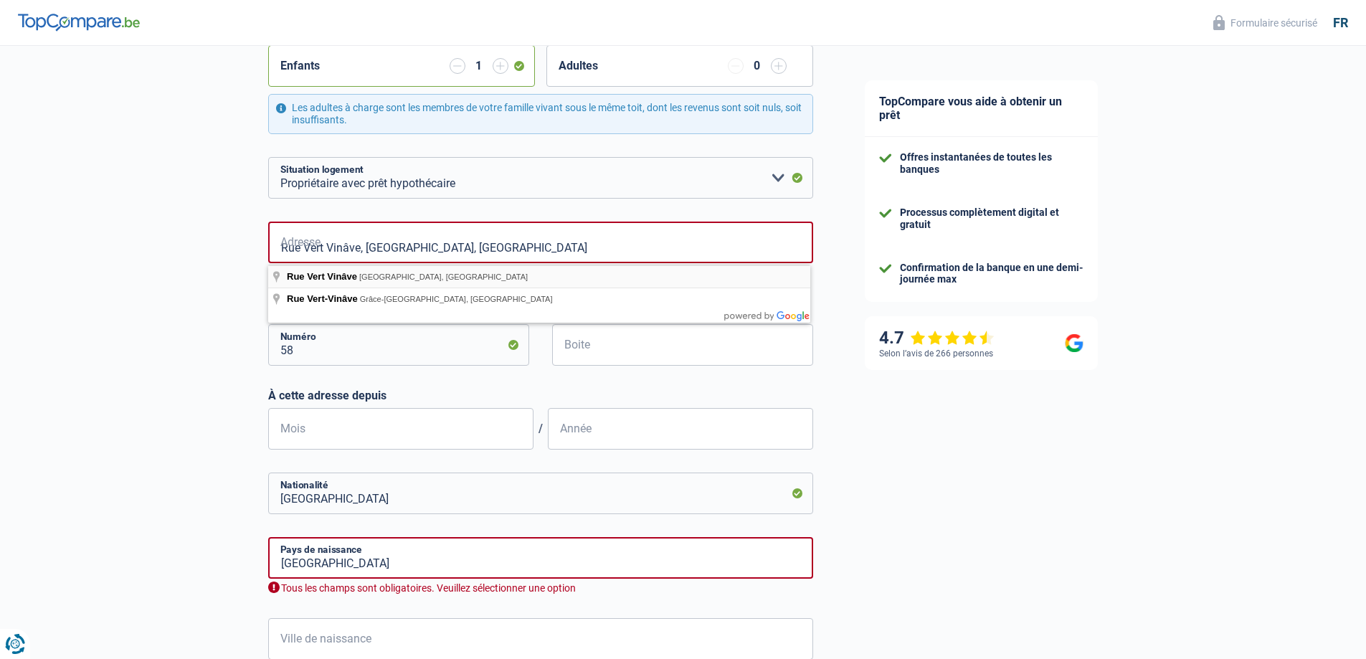
type input "Rue Vert Vinâve, 4041, Herstal, BE"
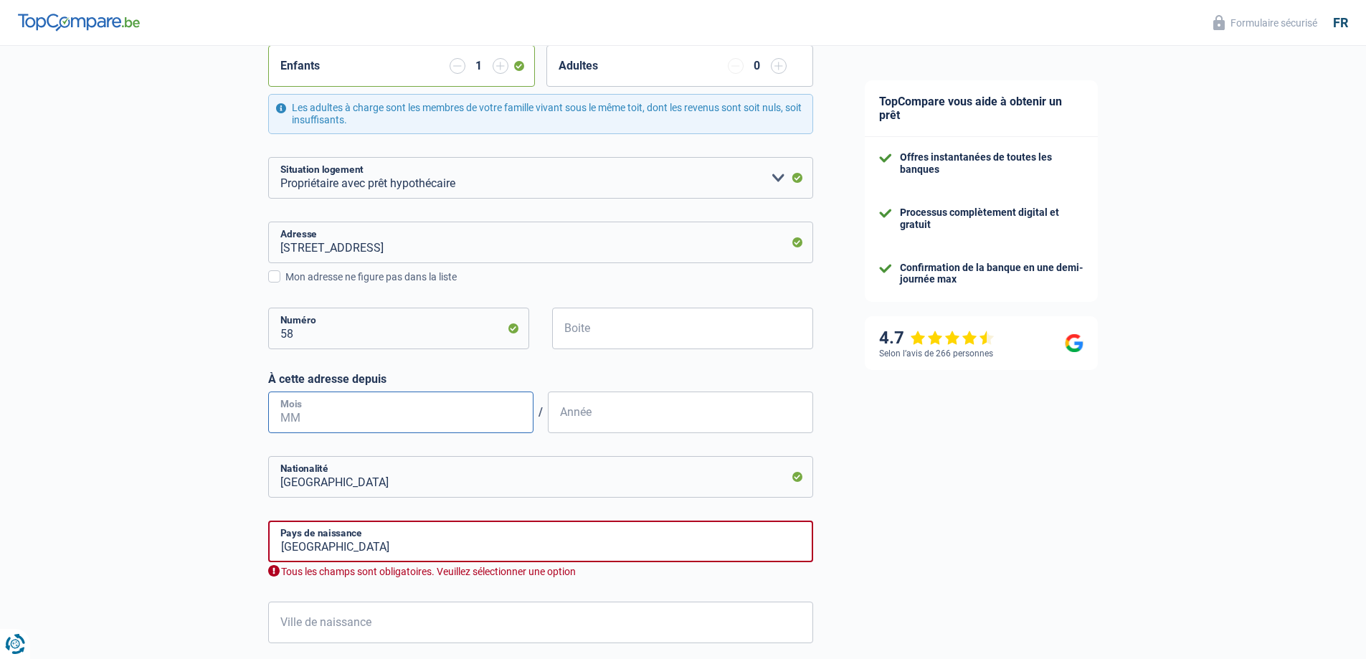
click at [513, 424] on input "Mois" at bounding box center [400, 412] width 265 height 42
click at [592, 415] on input "Année" at bounding box center [680, 412] width 265 height 42
type input "2017"
click at [450, 413] on input "Mois" at bounding box center [400, 412] width 265 height 42
type input "09"
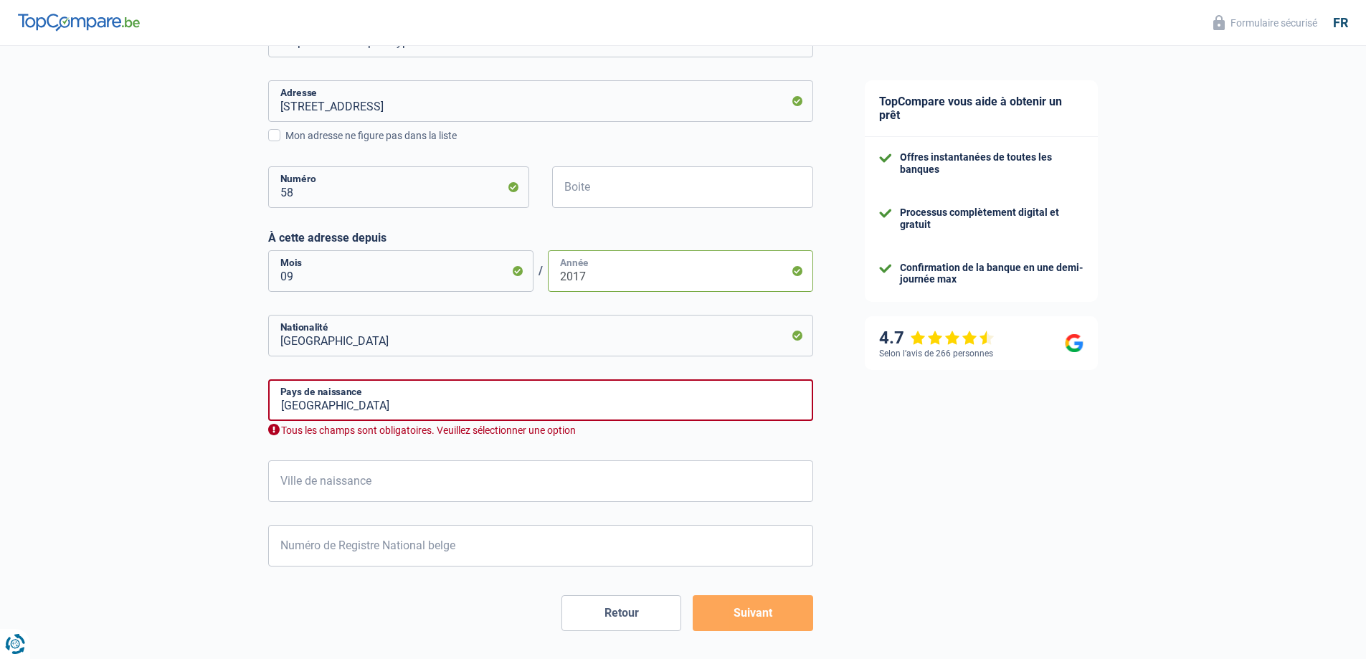
scroll to position [430, 0]
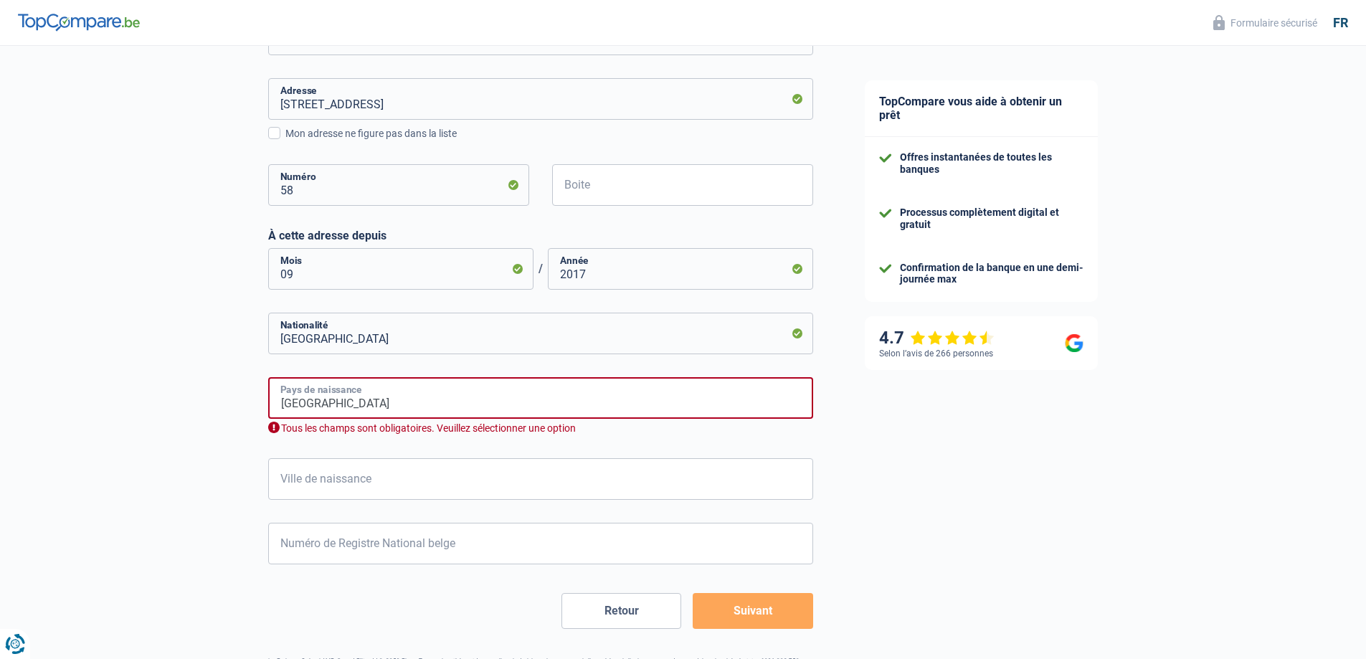
click at [498, 400] on input "Belgique" at bounding box center [540, 398] width 545 height 42
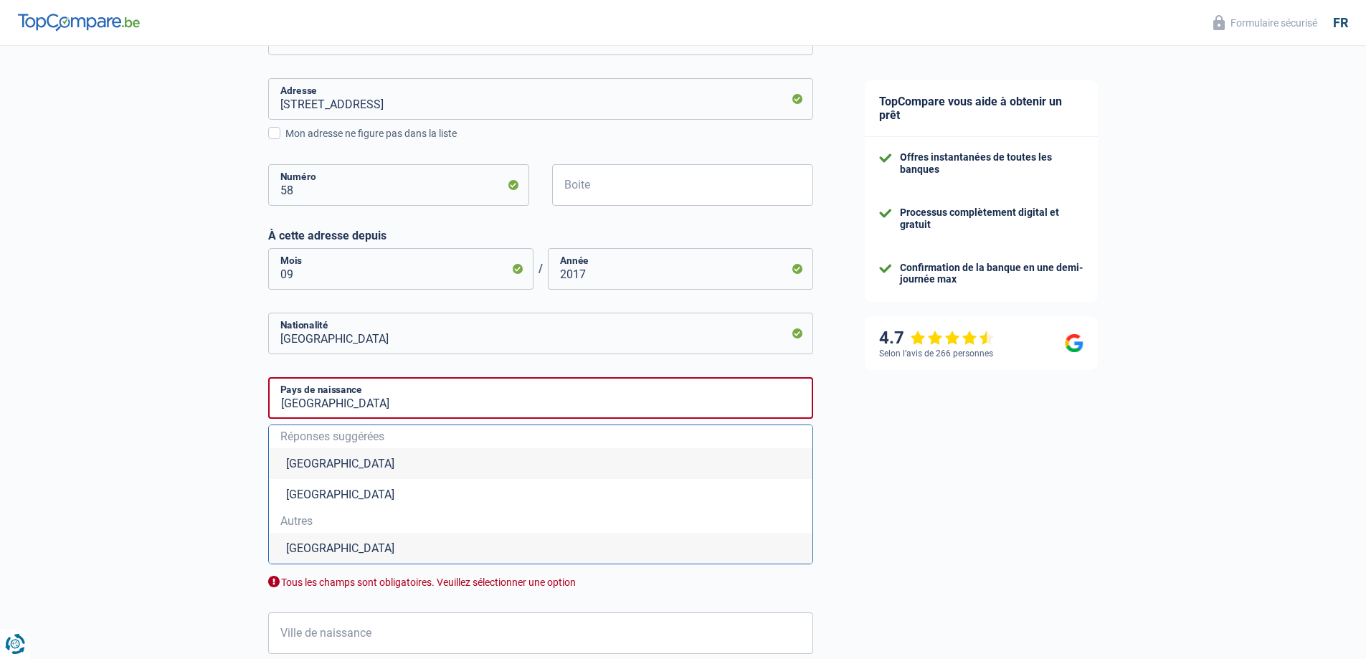
click at [310, 458] on li "Belgique" at bounding box center [540, 463] width 543 height 31
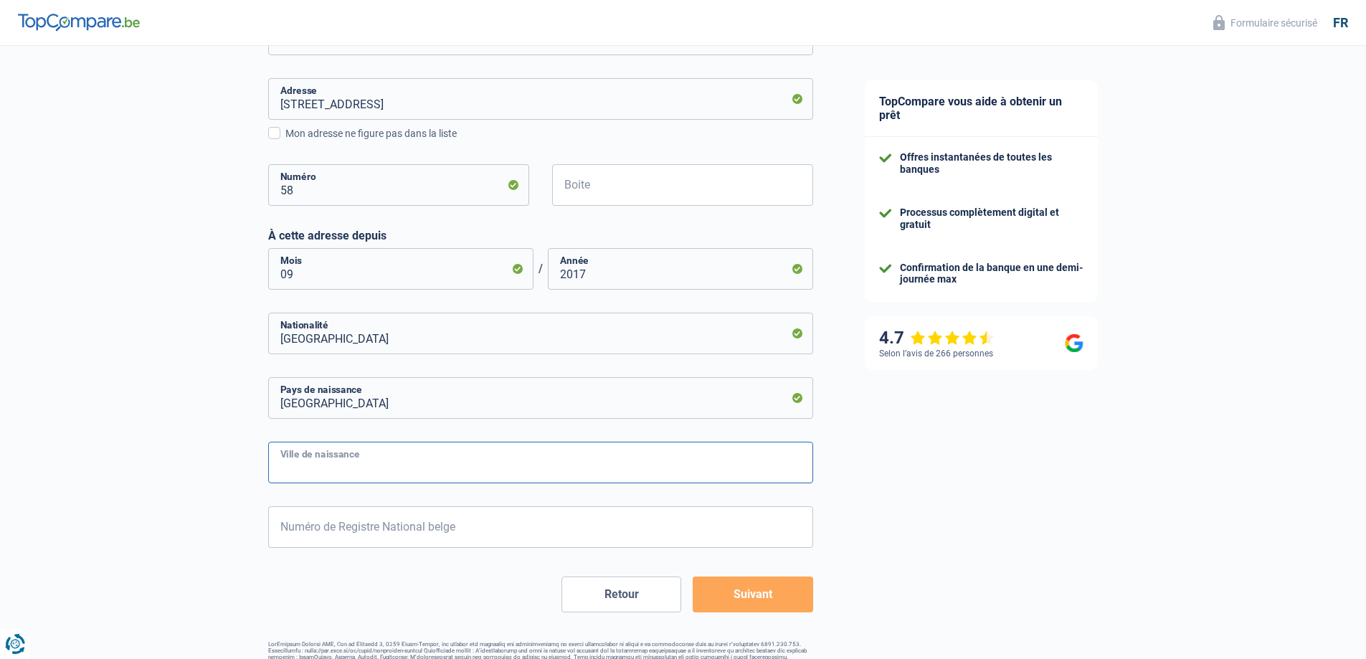
click at [624, 464] on input "Ville de naissance" at bounding box center [540, 463] width 545 height 42
type input "liège"
click at [478, 537] on input "Numéro de Registre National belge" at bounding box center [540, 527] width 545 height 42
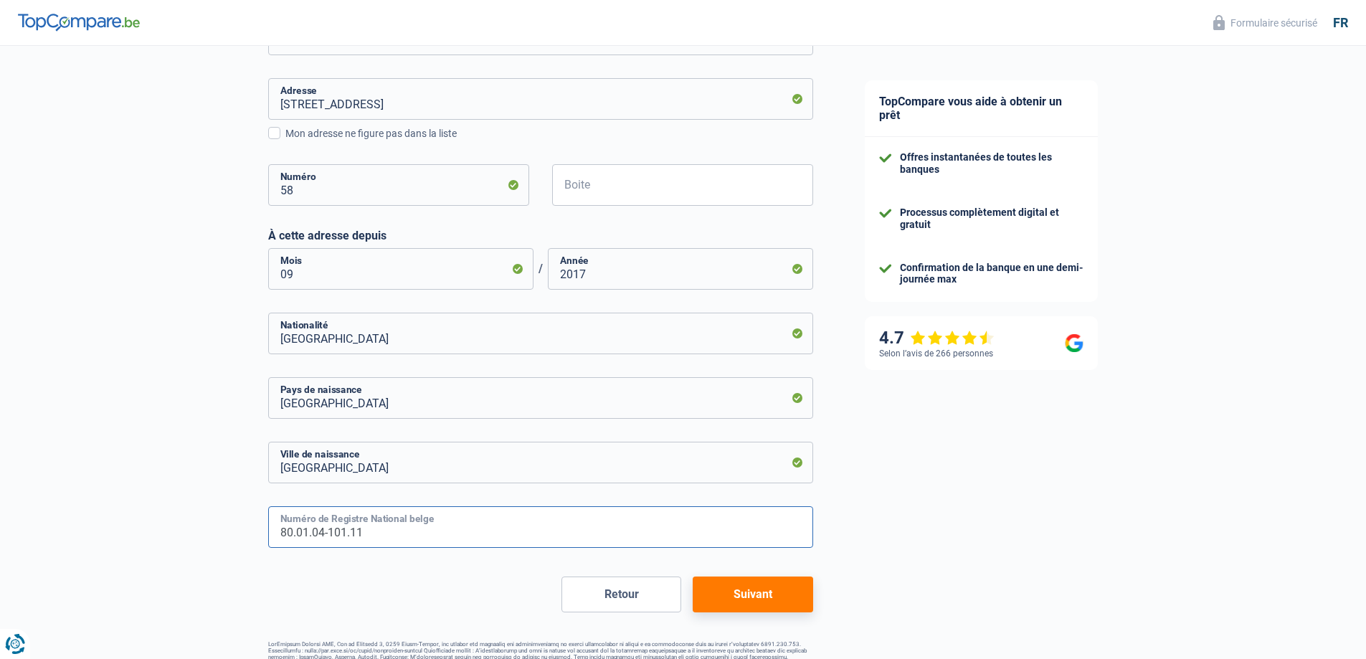
type input "80.01.04-101.11"
click at [770, 595] on button "Suivant" at bounding box center [753, 594] width 120 height 36
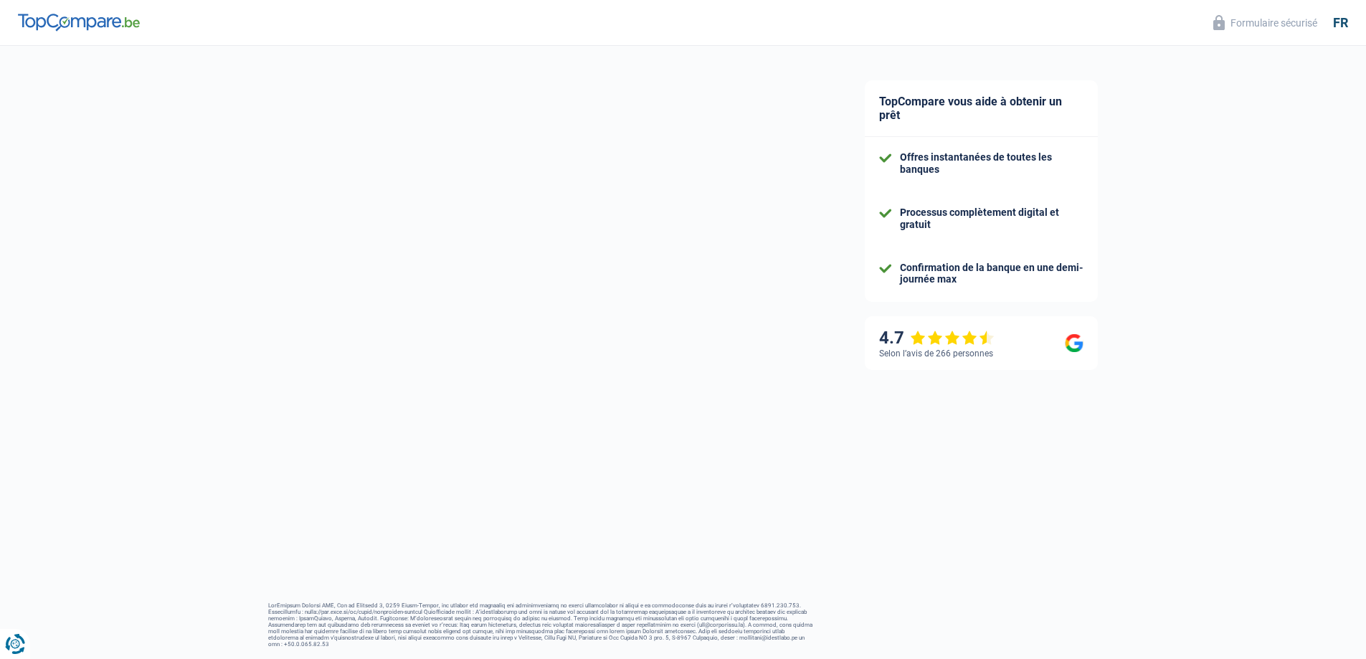
select select "familyAllowances"
select select "netSalary"
select select "mealVouchers"
select select "mortgage"
